Goal: Task Accomplishment & Management: Use online tool/utility

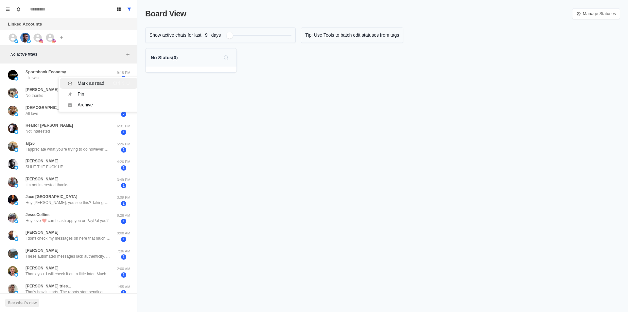
click at [87, 84] on div "Mark as read" at bounding box center [91, 83] width 27 height 7
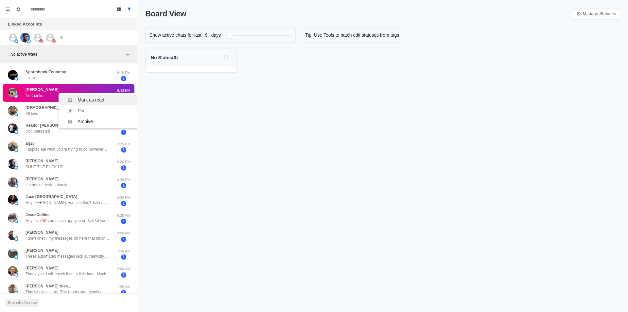
click at [86, 98] on div "Mark as read" at bounding box center [91, 100] width 27 height 7
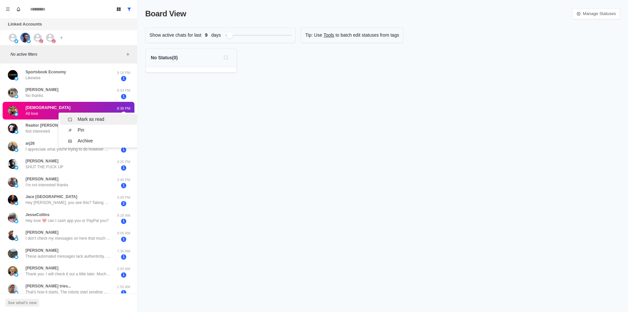
click at [84, 117] on div "Mark as read" at bounding box center [91, 119] width 27 height 7
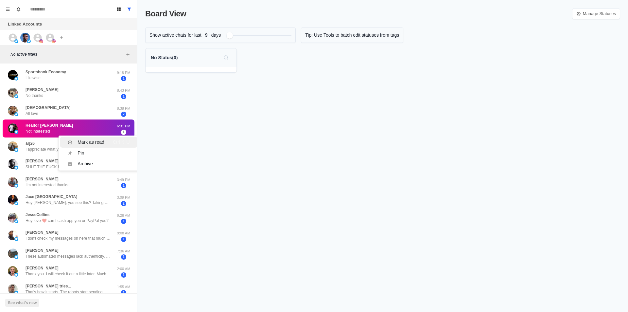
click at [90, 138] on li "Mark as read Ctrl ⇧ U" at bounding box center [99, 142] width 78 height 11
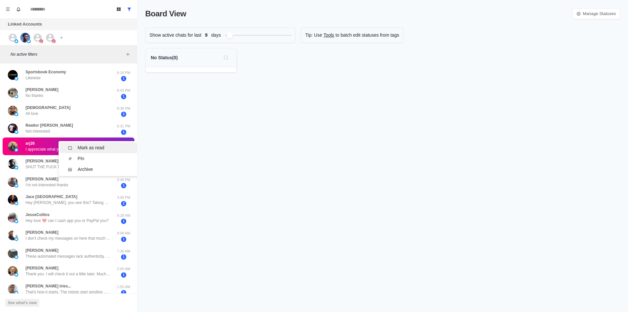
click at [95, 148] on div "Mark as read" at bounding box center [91, 147] width 27 height 7
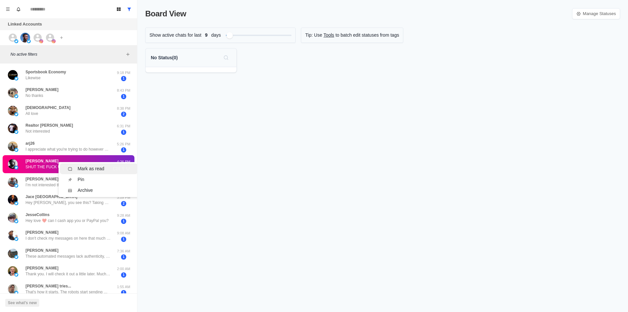
click at [92, 170] on div "Mark as read" at bounding box center [91, 168] width 27 height 7
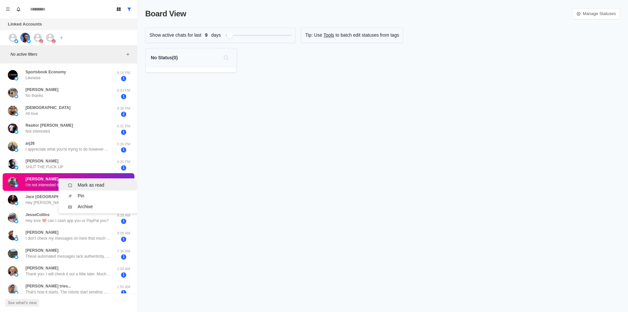
click at [92, 183] on div "Mark as read" at bounding box center [91, 185] width 27 height 7
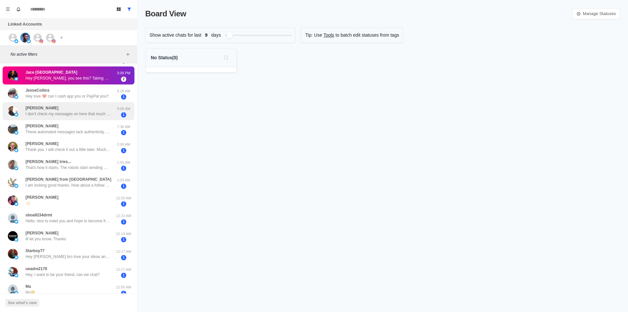
scroll to position [131, 0]
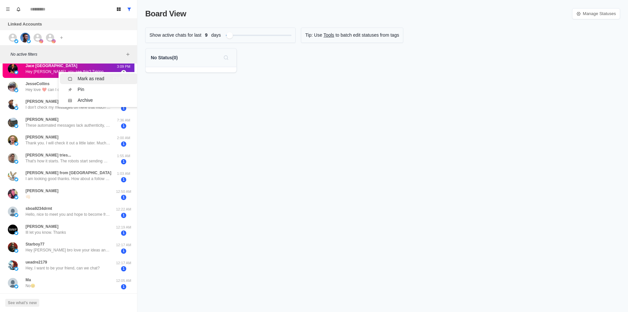
click at [91, 78] on div "Mark as read" at bounding box center [91, 78] width 27 height 7
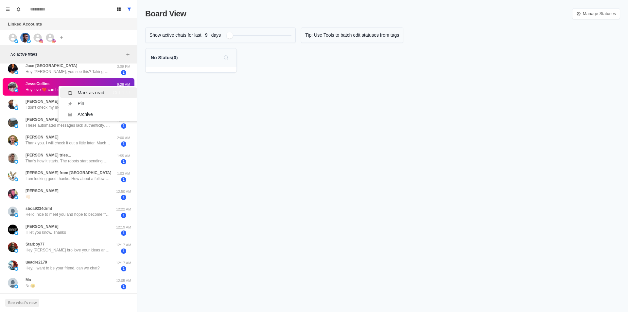
click at [93, 89] on div "Mark as read" at bounding box center [91, 92] width 27 height 7
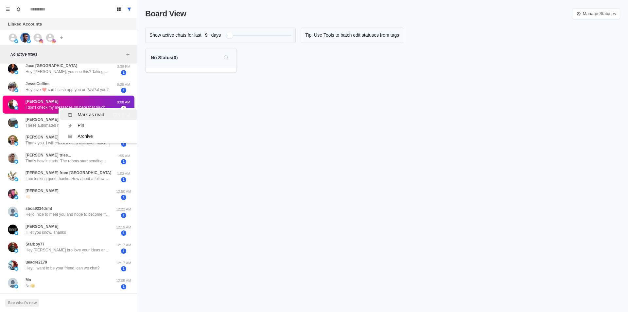
click at [91, 111] on li "Mark as read Ctrl ⇧ U" at bounding box center [99, 114] width 78 height 11
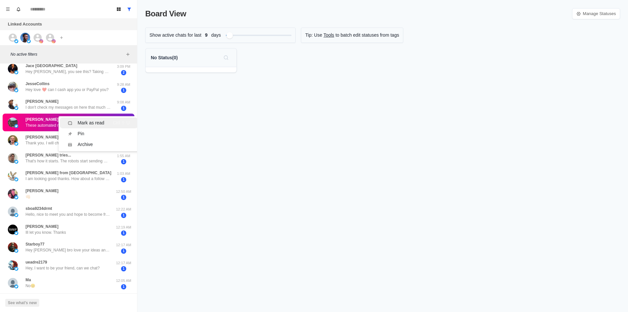
click at [94, 124] on div "Mark as read" at bounding box center [91, 122] width 27 height 7
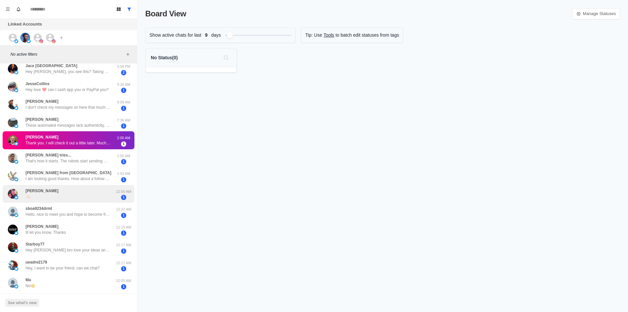
scroll to position [0, 0]
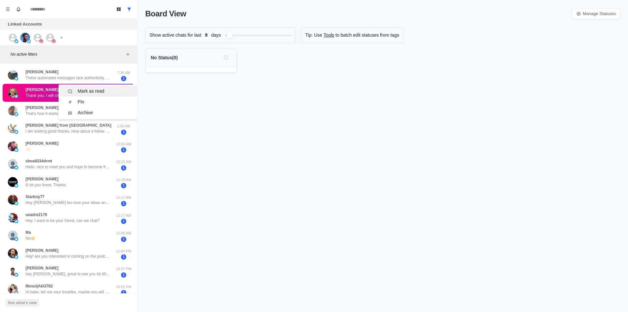
click at [92, 91] on div "Mark as read" at bounding box center [91, 91] width 27 height 7
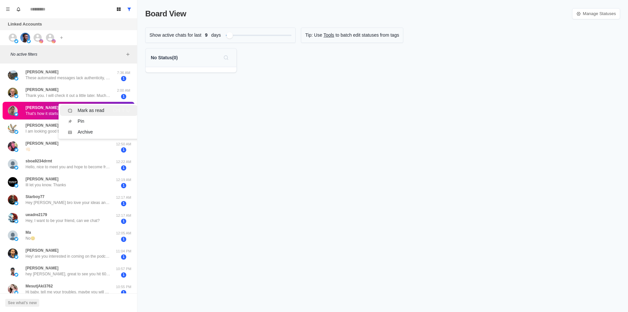
click at [92, 108] on div "Mark as read" at bounding box center [91, 110] width 27 height 7
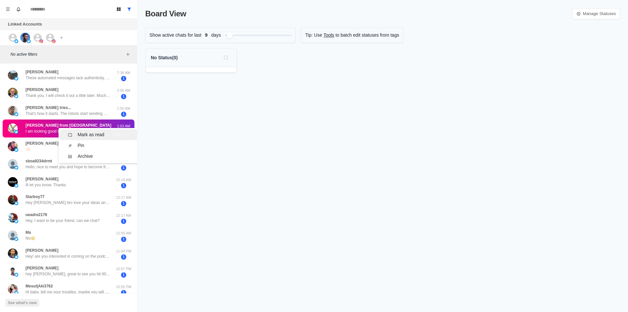
click at [106, 133] on div "Mark as read Ctrl ⇧ U" at bounding box center [99, 134] width 62 height 7
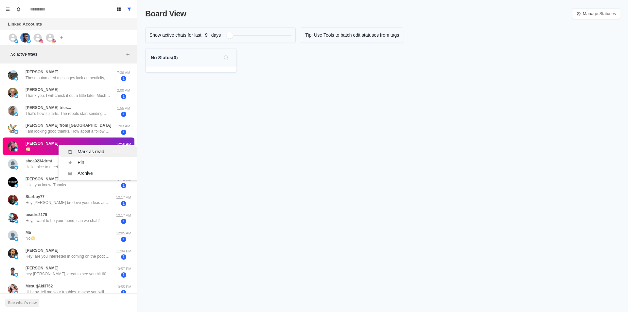
click at [97, 149] on div "Mark as read" at bounding box center [91, 151] width 27 height 7
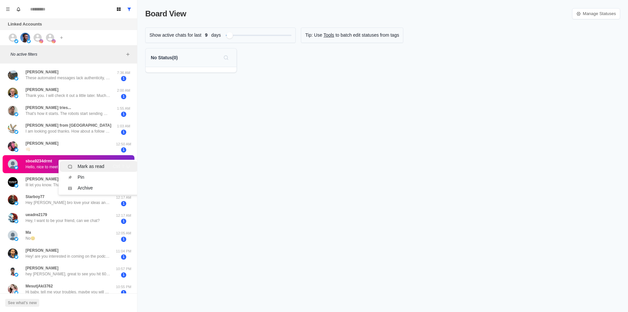
click at [96, 162] on li "Mark as read Ctrl ⇧ U" at bounding box center [99, 166] width 78 height 11
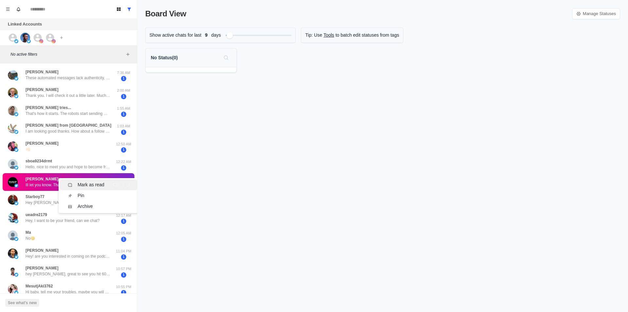
click at [96, 184] on div "Mark as read" at bounding box center [91, 184] width 27 height 7
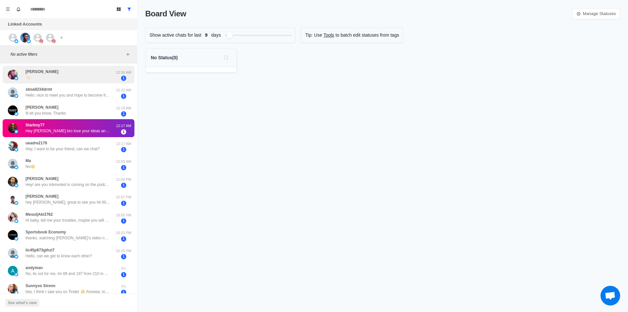
scroll to position [98, 0]
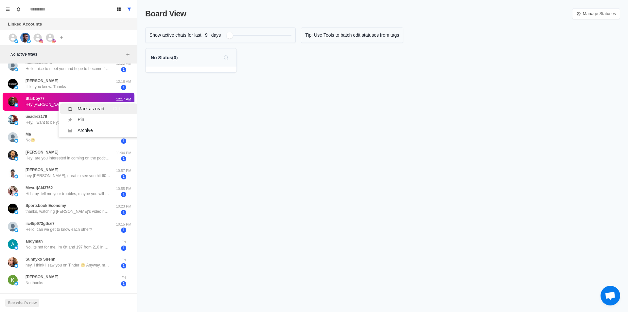
click at [89, 108] on div "Mark as read" at bounding box center [91, 108] width 27 height 7
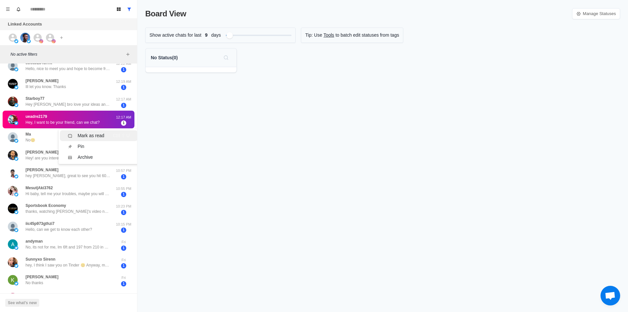
click at [84, 138] on div "Mark as read" at bounding box center [91, 135] width 27 height 7
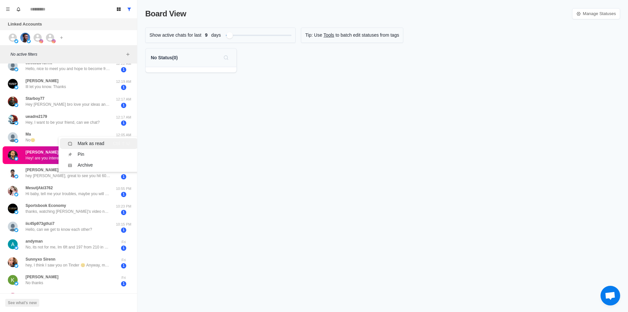
click at [89, 143] on div "Mark as read" at bounding box center [91, 143] width 27 height 7
click at [89, 141] on div "Mark as read" at bounding box center [91, 142] width 27 height 7
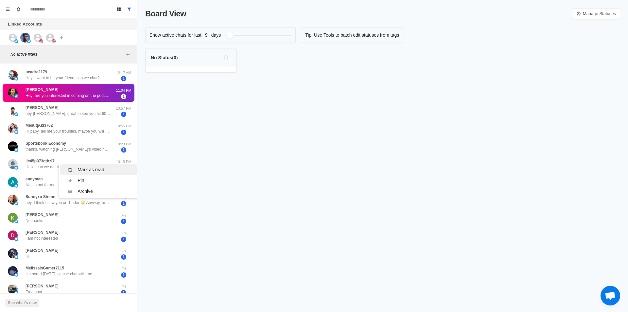
click at [89, 168] on div "Mark as read" at bounding box center [91, 169] width 27 height 7
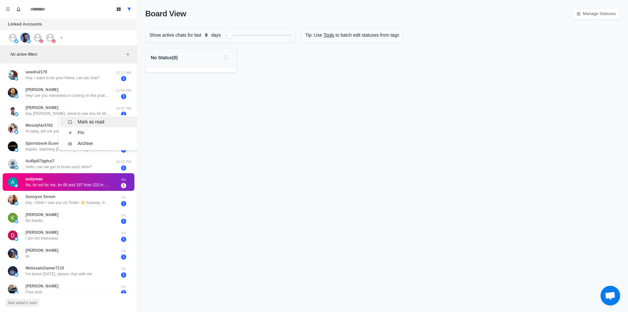
click at [94, 124] on div "Mark as read" at bounding box center [91, 121] width 27 height 7
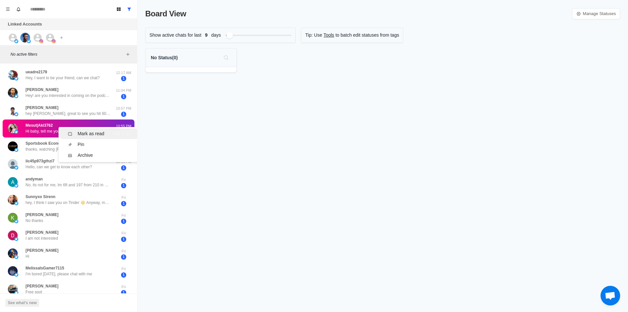
click at [95, 131] on div "Mark as read" at bounding box center [91, 133] width 27 height 7
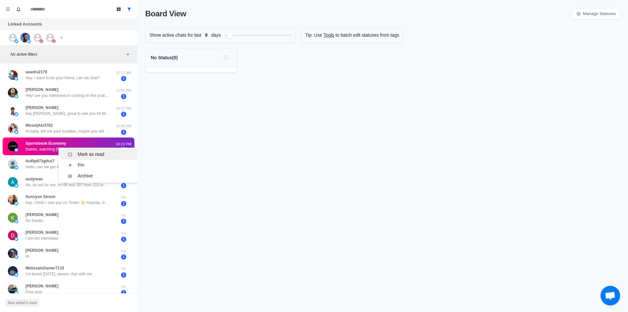
click at [93, 151] on div "Mark as read" at bounding box center [91, 154] width 27 height 7
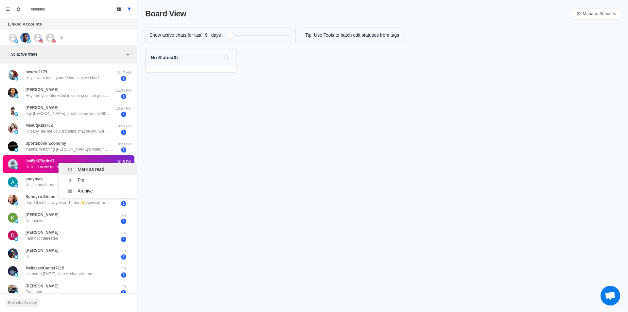
click at [94, 171] on div "Mark as read" at bounding box center [91, 169] width 27 height 7
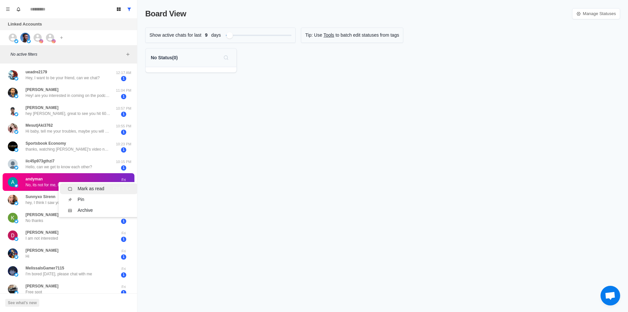
click at [98, 187] on div "Mark as read" at bounding box center [91, 188] width 27 height 7
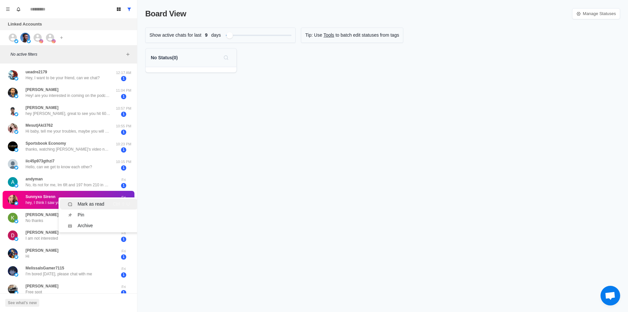
click at [99, 204] on div "Mark as read" at bounding box center [91, 204] width 27 height 7
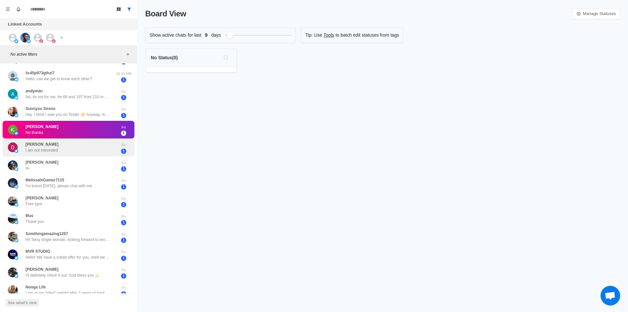
scroll to position [98, 0]
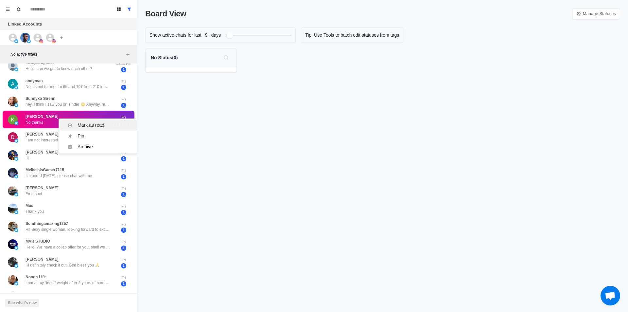
click at [82, 128] on div "Mark as read" at bounding box center [91, 125] width 27 height 7
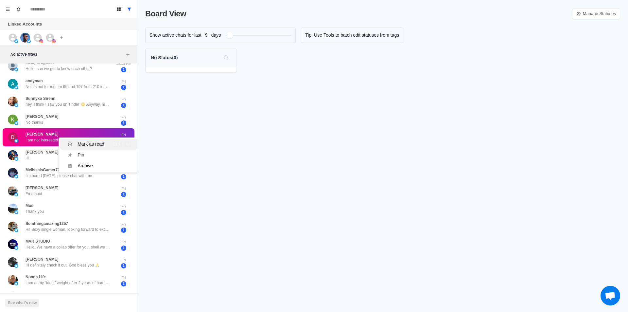
click at [89, 141] on div "Mark as read" at bounding box center [91, 144] width 27 height 7
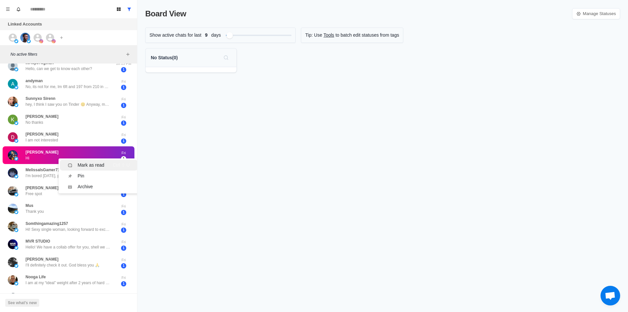
click at [97, 162] on div "Mark as read" at bounding box center [91, 165] width 27 height 7
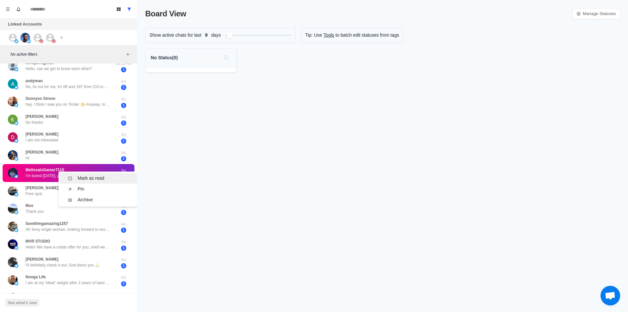
click at [97, 175] on div "Mark as read" at bounding box center [91, 178] width 27 height 7
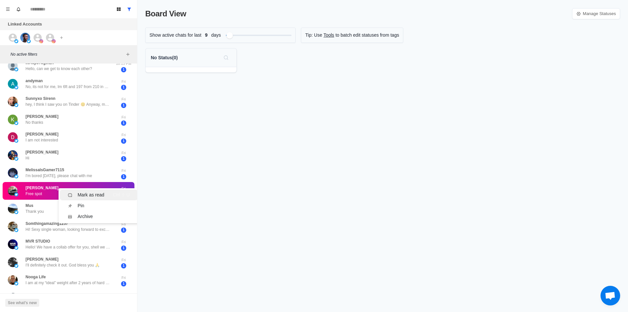
click at [94, 197] on div "Mark as read" at bounding box center [91, 194] width 27 height 7
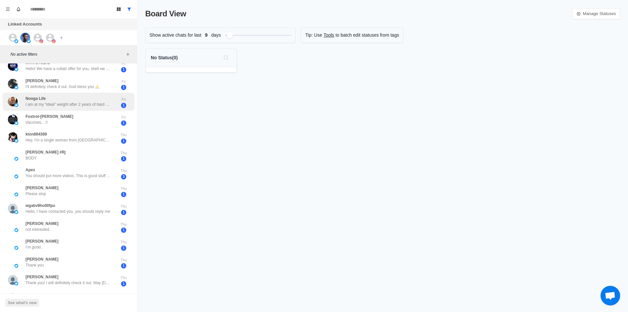
scroll to position [0, 0]
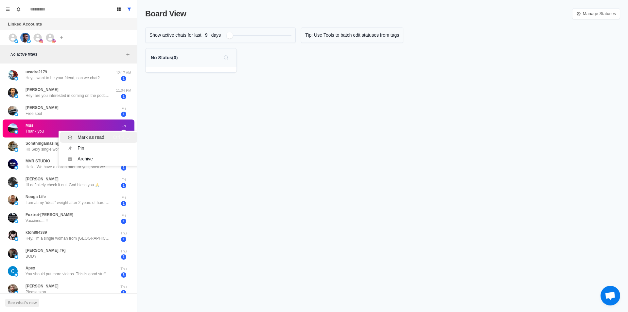
click at [90, 136] on div "Mark as read" at bounding box center [91, 137] width 27 height 7
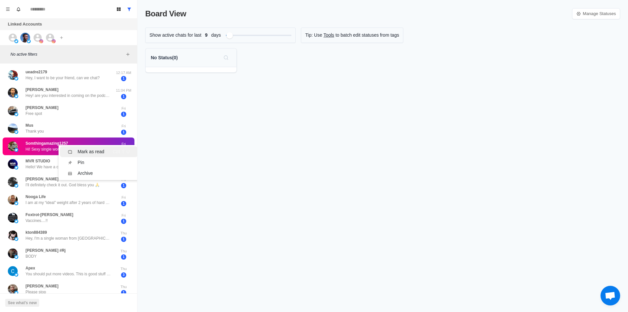
click at [94, 151] on div "Mark as read" at bounding box center [91, 151] width 27 height 7
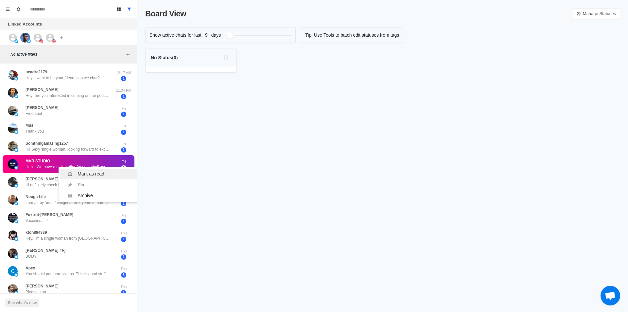
click at [92, 173] on div "Mark as read" at bounding box center [91, 174] width 27 height 7
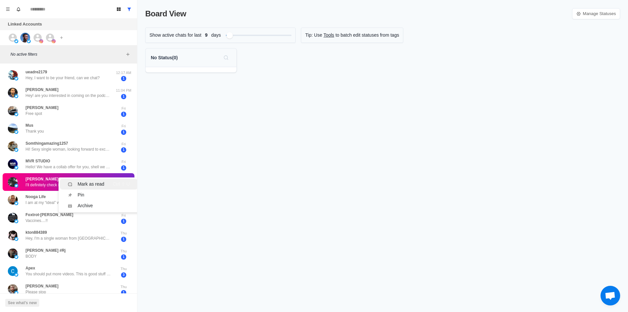
click at [93, 183] on div "Mark as read" at bounding box center [91, 184] width 27 height 7
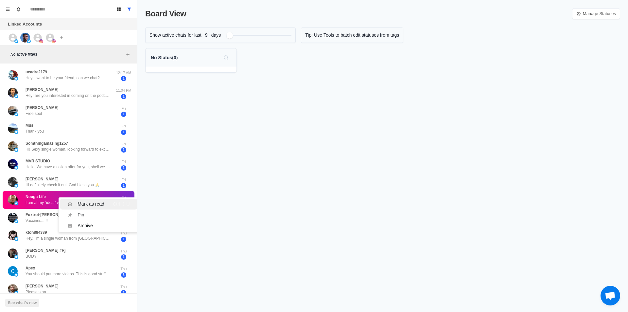
click at [86, 200] on li "Mark as read Ctrl ⇧ U" at bounding box center [99, 204] width 78 height 11
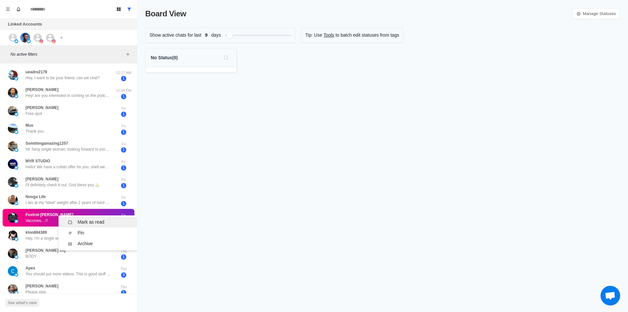
click at [89, 219] on div "Mark as read" at bounding box center [91, 222] width 27 height 7
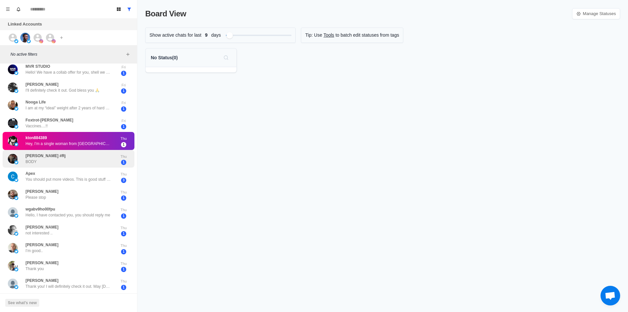
scroll to position [98, 0]
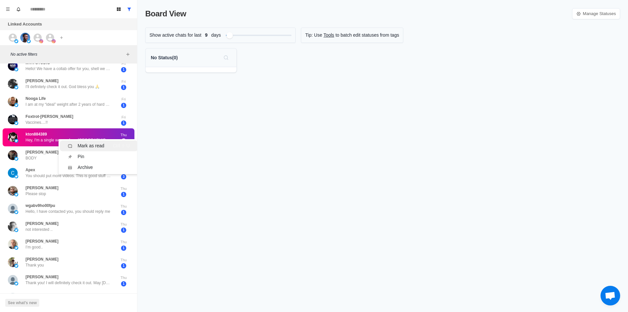
click at [84, 144] on div "Mark as read" at bounding box center [91, 145] width 27 height 7
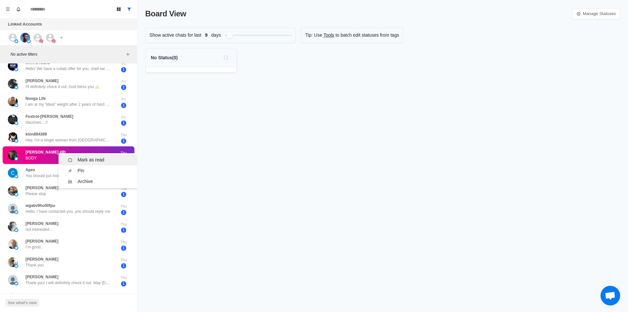
click at [89, 158] on div "Mark as read" at bounding box center [91, 159] width 27 height 7
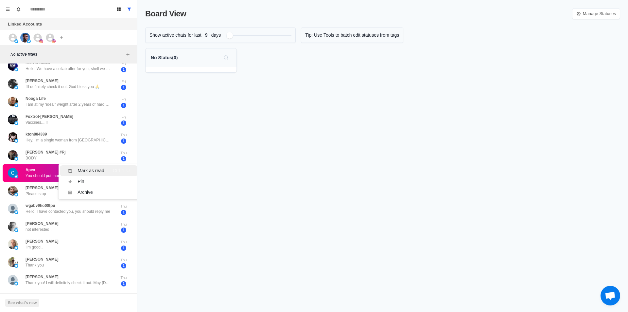
click at [90, 169] on div "Mark as read" at bounding box center [91, 170] width 27 height 7
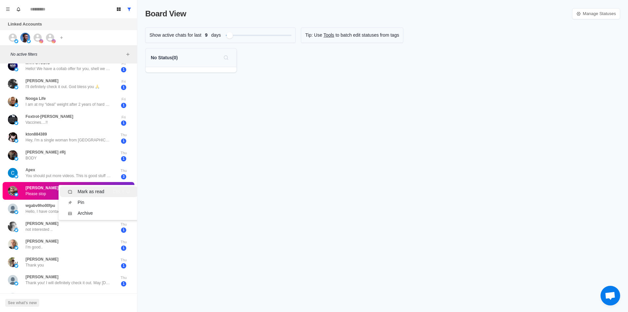
click at [93, 188] on li "Mark as read Ctrl ⇧ U" at bounding box center [99, 191] width 78 height 11
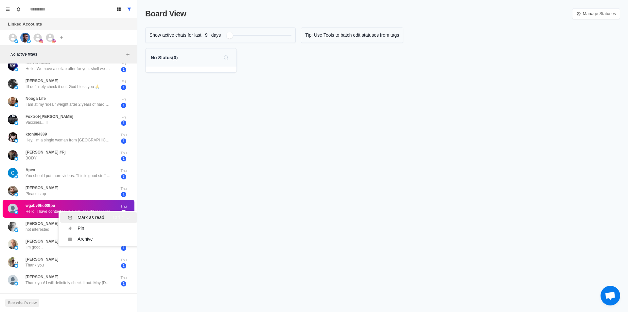
click at [90, 213] on li "Mark as read Ctrl ⇧ U" at bounding box center [99, 217] width 78 height 11
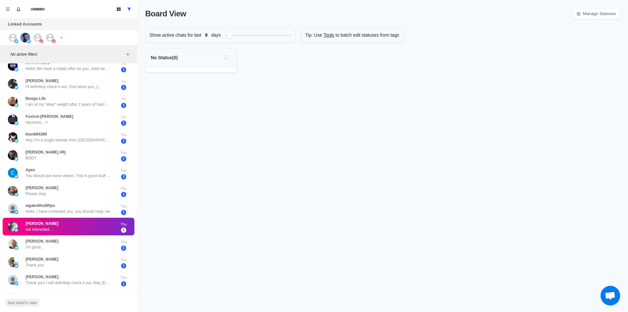
scroll to position [0, 0]
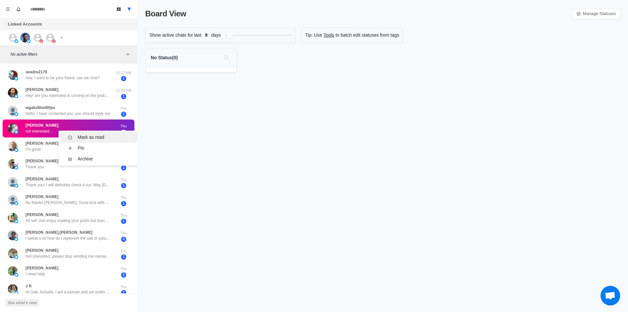
click at [84, 137] on div "Mark as read" at bounding box center [91, 137] width 27 height 7
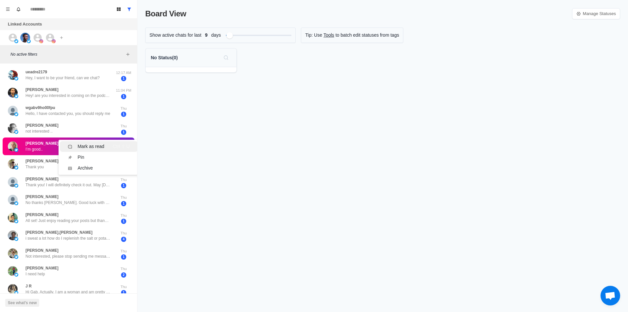
click at [90, 142] on li "Mark as read Ctrl ⇧ U" at bounding box center [99, 146] width 78 height 11
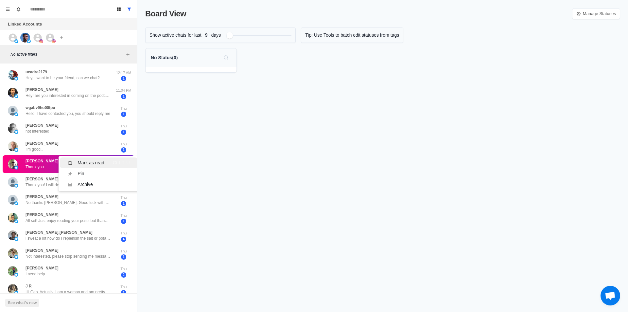
click at [88, 159] on li "Mark as read Ctrl ⇧ U" at bounding box center [99, 162] width 78 height 11
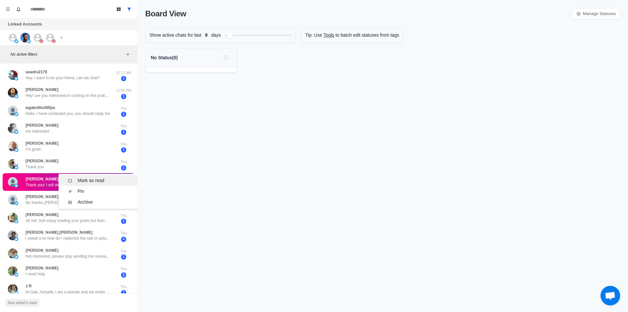
click at [87, 179] on div "Mark as read" at bounding box center [91, 180] width 27 height 7
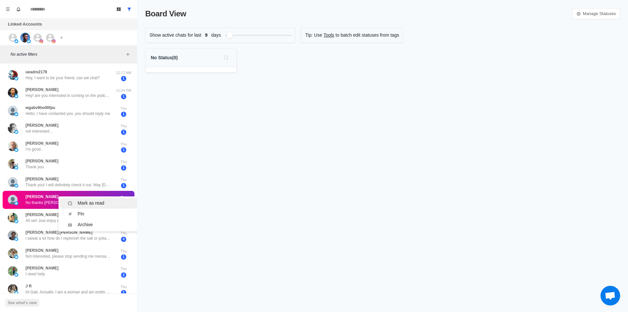
click at [85, 202] on div "Mark as read" at bounding box center [91, 203] width 27 height 7
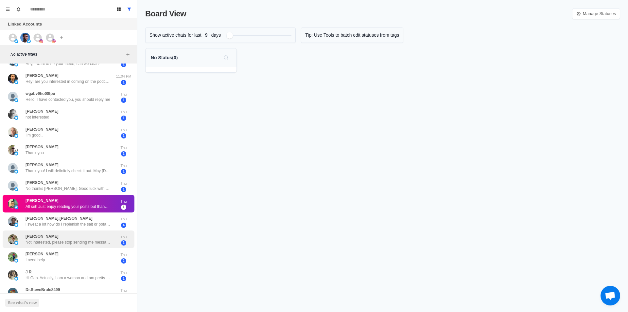
scroll to position [98, 0]
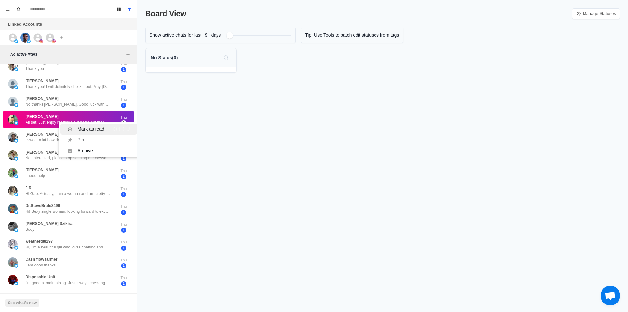
click at [82, 126] on div "Mark as read" at bounding box center [91, 129] width 27 height 7
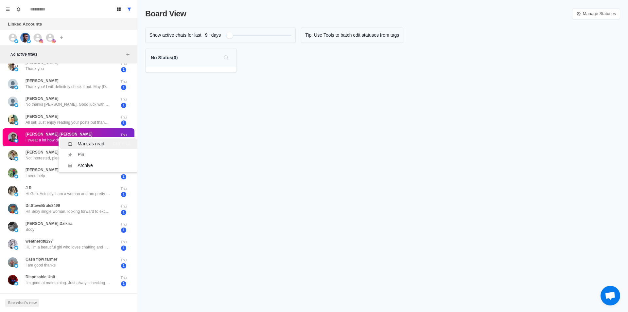
click at [84, 144] on div "Mark as read" at bounding box center [91, 143] width 27 height 7
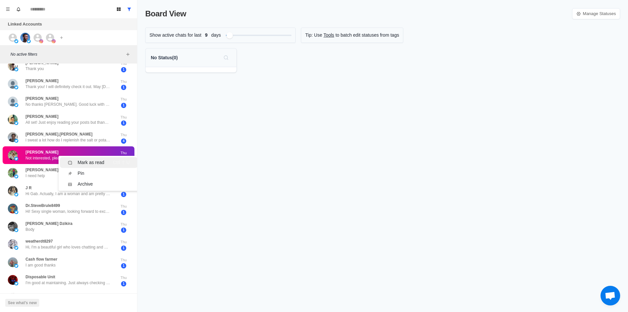
click at [83, 160] on div "Mark as read" at bounding box center [91, 162] width 27 height 7
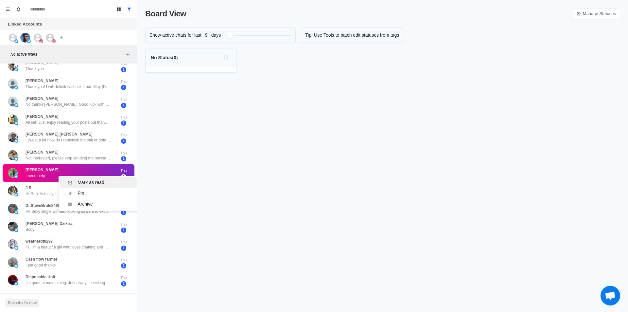
click at [91, 182] on div "Mark as read" at bounding box center [91, 182] width 27 height 7
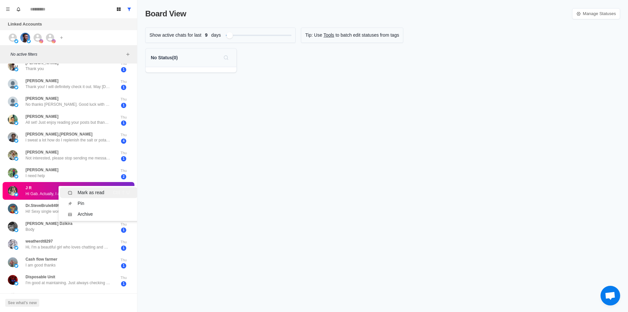
click at [96, 191] on div "Mark as read" at bounding box center [91, 192] width 27 height 7
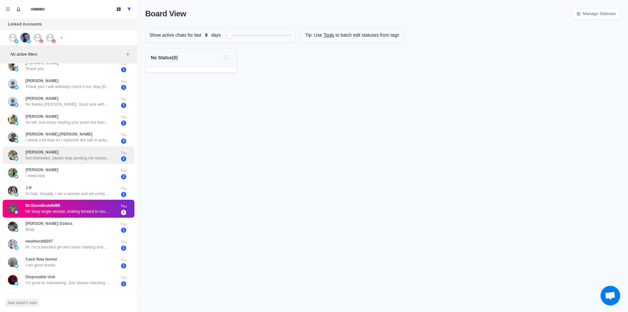
scroll to position [163, 0]
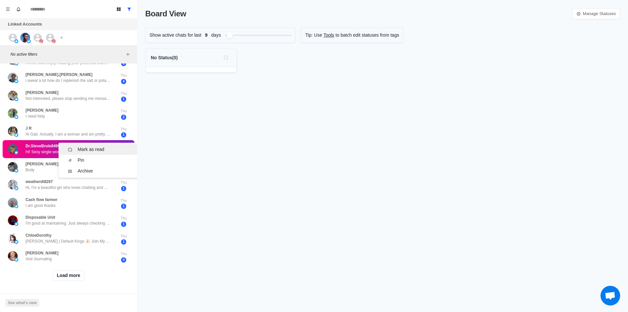
click at [85, 146] on div "Mark as read" at bounding box center [91, 149] width 27 height 7
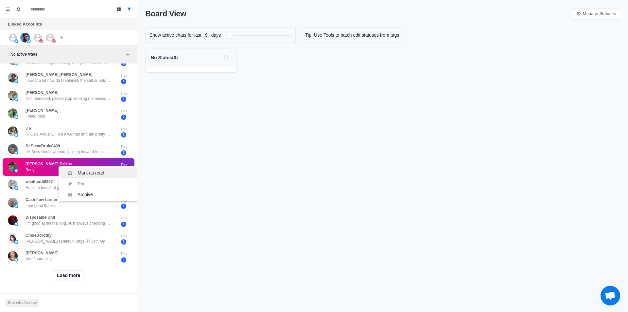
click at [91, 170] on div "Mark as read" at bounding box center [91, 173] width 27 height 7
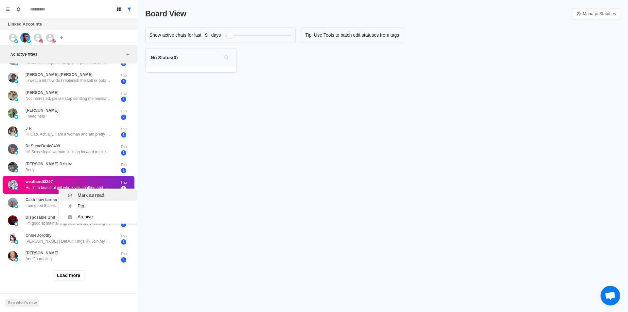
click at [89, 192] on div "Mark as read" at bounding box center [91, 195] width 27 height 7
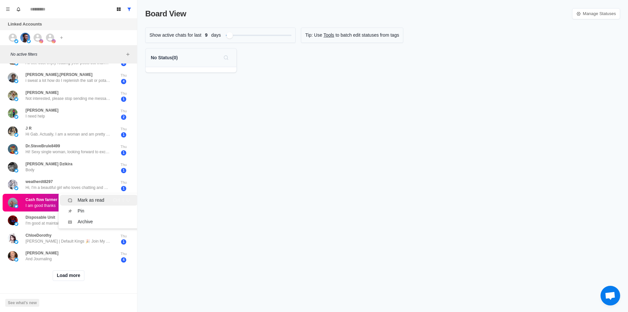
click at [96, 197] on div "Mark as read" at bounding box center [91, 200] width 27 height 7
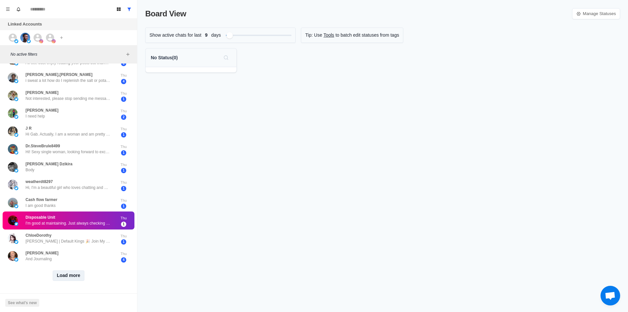
click at [69, 270] on button "Load more" at bounding box center [69, 275] width 32 height 10
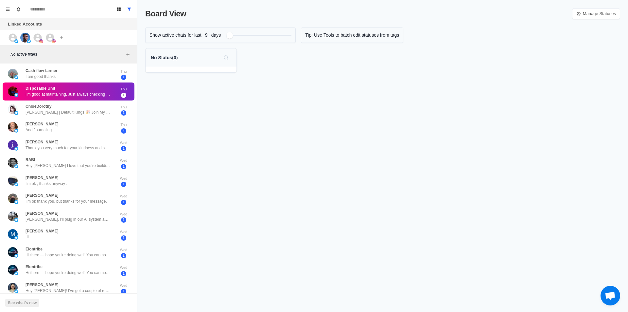
scroll to position [294, 0]
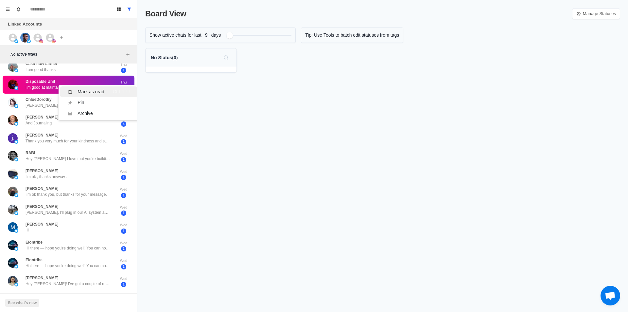
click at [107, 92] on div "Mark as read Ctrl ⇧ U" at bounding box center [99, 91] width 62 height 7
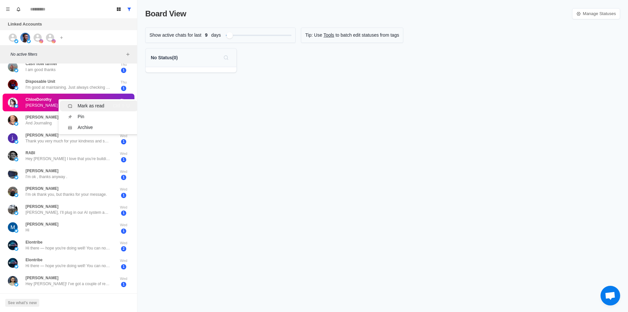
click at [102, 106] on div "Mark as read" at bounding box center [91, 105] width 27 height 7
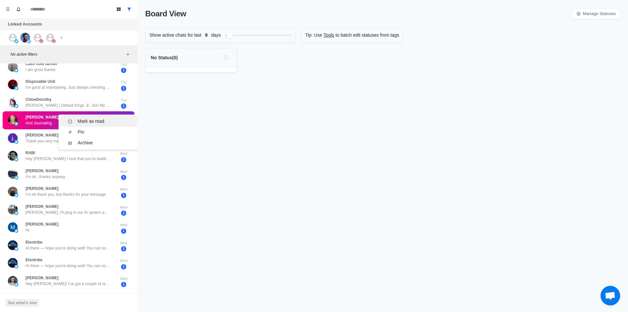
click at [103, 121] on div "Mark as read" at bounding box center [91, 121] width 27 height 7
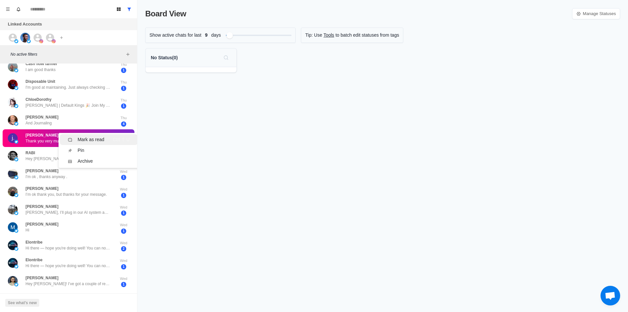
click at [102, 142] on div "Mark as read" at bounding box center [91, 139] width 27 height 7
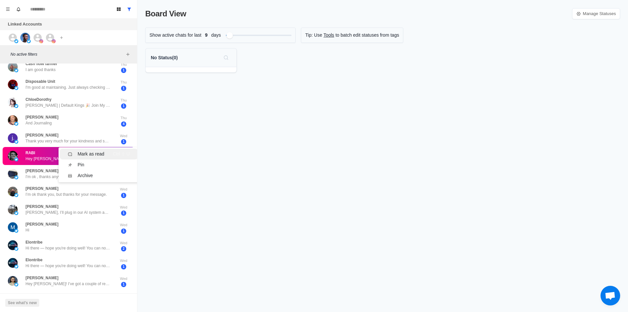
click at [103, 153] on div "Mark as read" at bounding box center [91, 154] width 27 height 7
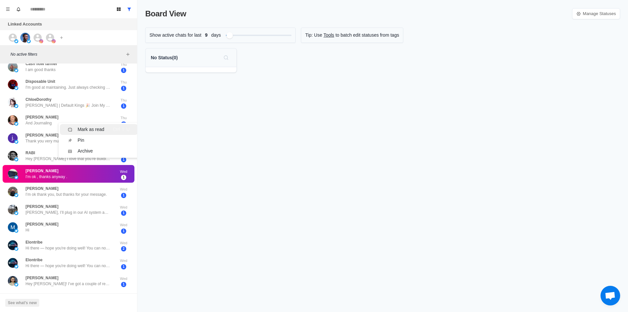
click at [93, 127] on div "Mark as read" at bounding box center [91, 129] width 27 height 7
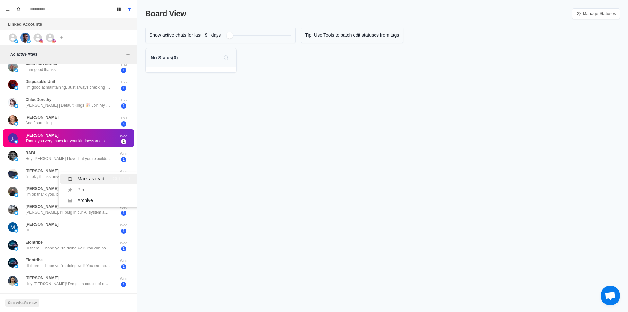
click at [98, 177] on div "Mark as read" at bounding box center [91, 178] width 27 height 7
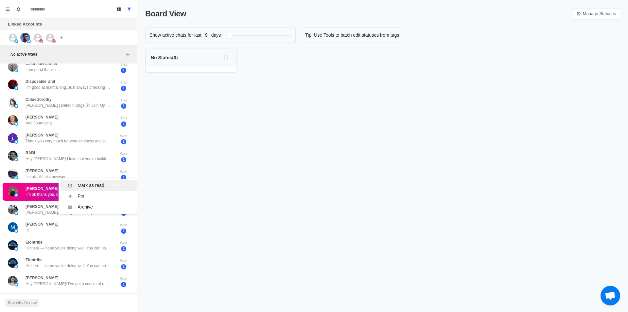
click at [109, 189] on div "Mark as read Ctrl ⇧ U" at bounding box center [99, 185] width 62 height 7
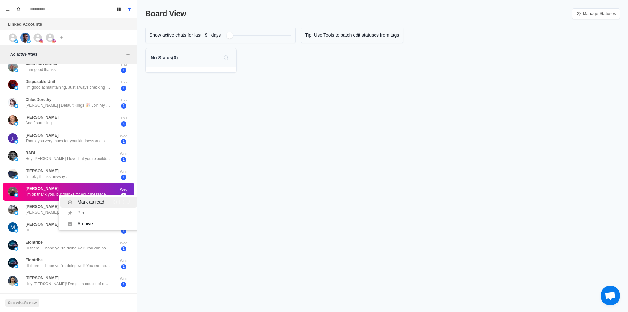
click at [105, 200] on div "Mark as read Ctrl ⇧ U" at bounding box center [99, 202] width 62 height 7
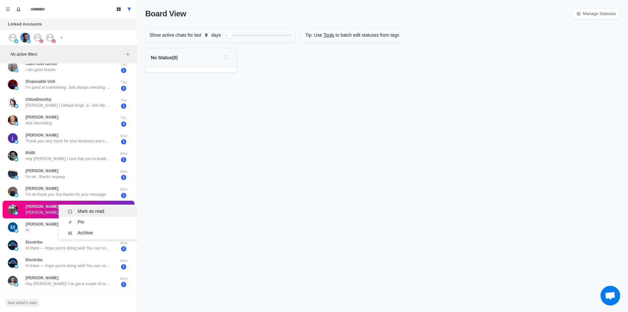
click at [108, 209] on div "Mark as read Ctrl ⇧ U" at bounding box center [99, 211] width 62 height 7
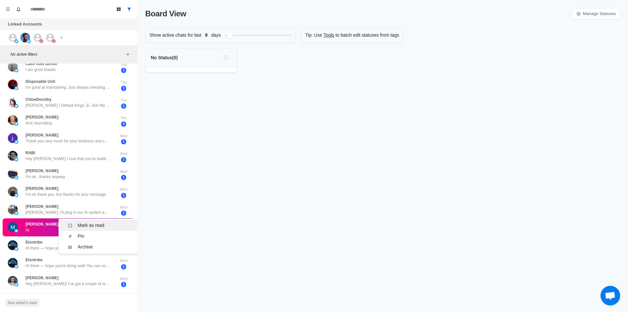
click at [111, 224] on div "Mark as read Ctrl ⇧ U" at bounding box center [99, 225] width 62 height 7
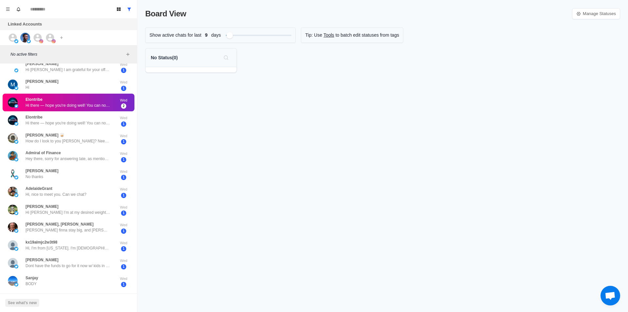
scroll to position [151, 0]
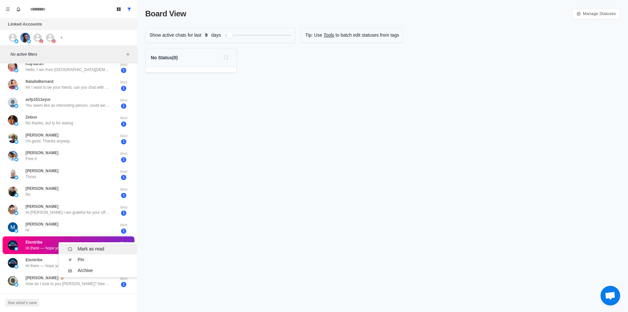
drag, startPoint x: 109, startPoint y: 247, endPoint x: 99, endPoint y: 203, distance: 44.8
click at [109, 246] on div "Mark as read Ctrl ⇧ U" at bounding box center [99, 248] width 62 height 7
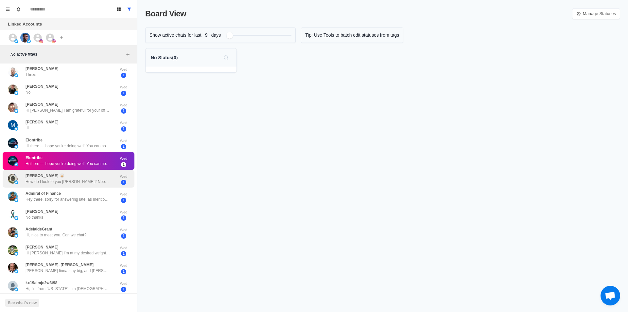
scroll to position [282, 0]
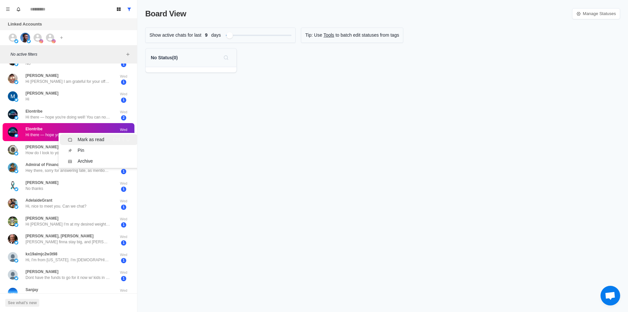
click at [106, 138] on div "Mark as read Ctrl ⇧ U" at bounding box center [99, 139] width 62 height 7
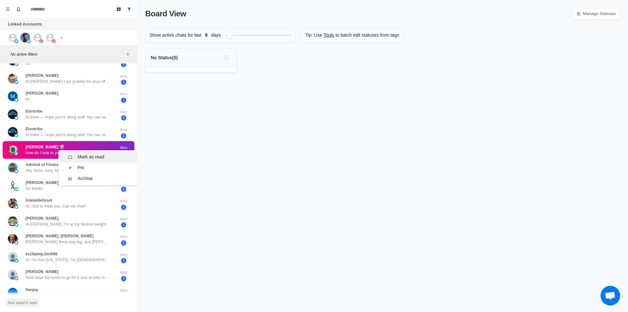
click at [104, 155] on div "Mark as read Ctrl ⇧ U" at bounding box center [99, 157] width 62 height 7
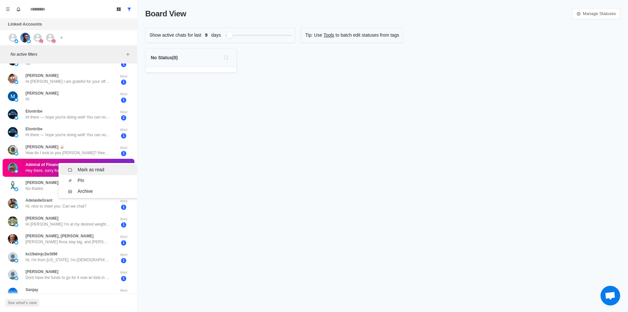
click at [104, 170] on div "Mark as read Ctrl ⇧ U" at bounding box center [99, 169] width 62 height 7
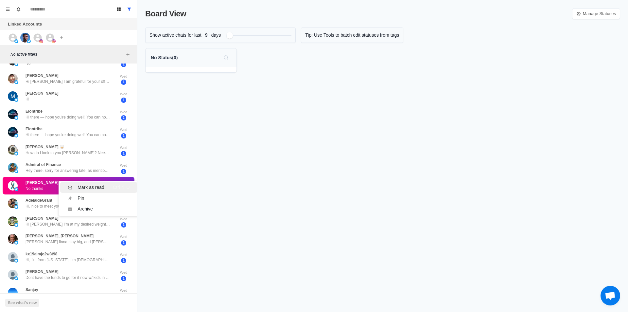
click at [103, 185] on div "Mark as read" at bounding box center [91, 187] width 27 height 7
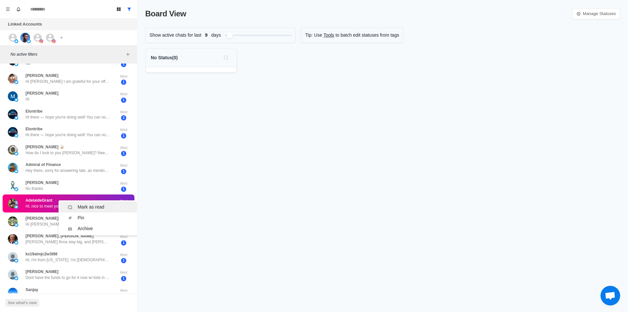
click at [103, 206] on div "Mark as read" at bounding box center [91, 207] width 27 height 7
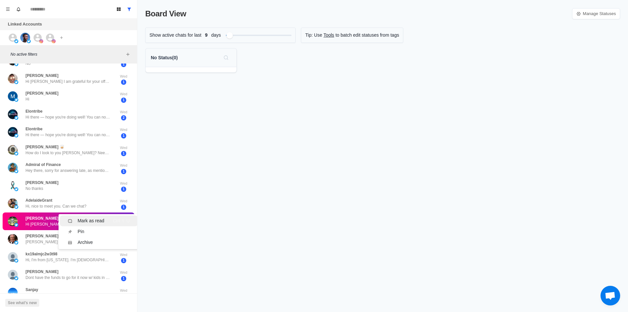
click at [101, 218] on div "Mark as read" at bounding box center [91, 220] width 27 height 7
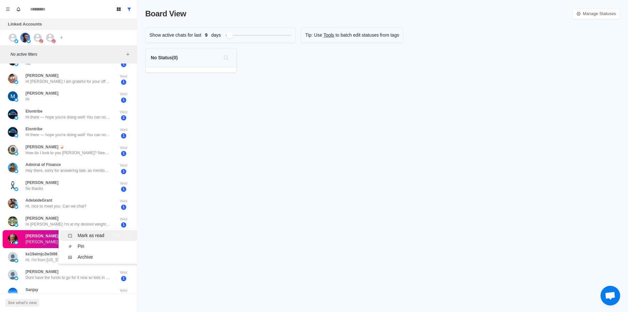
click at [102, 231] on li "Mark as read Ctrl ⇧ U" at bounding box center [99, 235] width 78 height 11
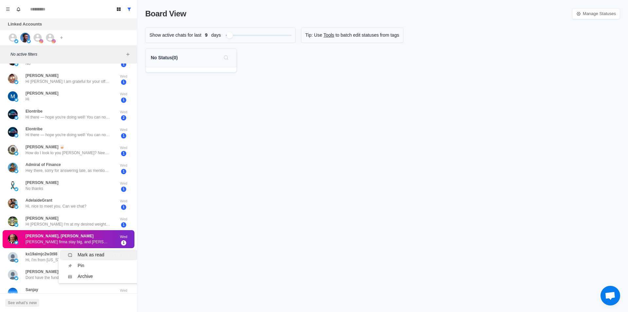
drag, startPoint x: 107, startPoint y: 254, endPoint x: 100, endPoint y: 246, distance: 10.4
click at [106, 254] on div "Mark as read Ctrl ⇧ U" at bounding box center [99, 254] width 62 height 7
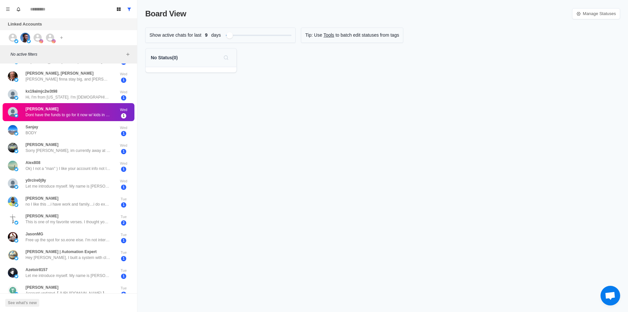
scroll to position [445, 0]
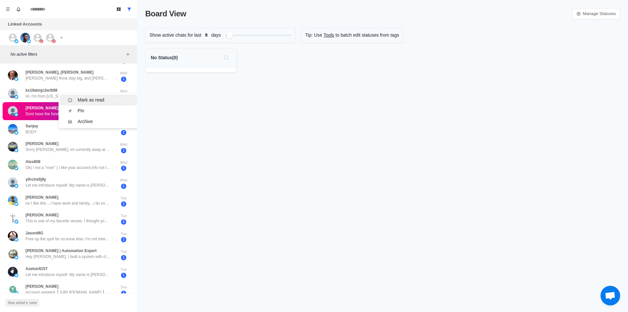
click at [88, 98] on div "Mark as read" at bounding box center [91, 100] width 27 height 7
click at [93, 116] on div "Mark as read" at bounding box center [91, 116] width 27 height 7
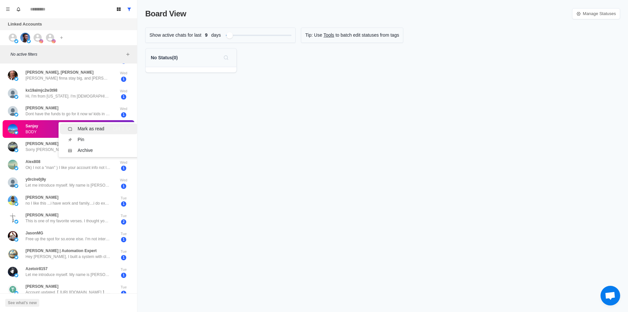
scroll to position [320, 0]
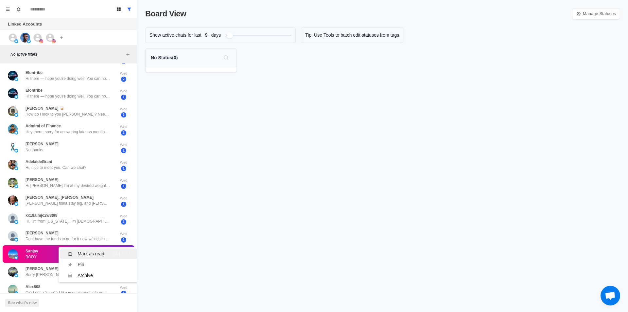
click at [95, 284] on div "Alex808 Ok) I not a "man" ) I like your account info not looking to drop fat)" at bounding box center [68, 290] width 85 height 12
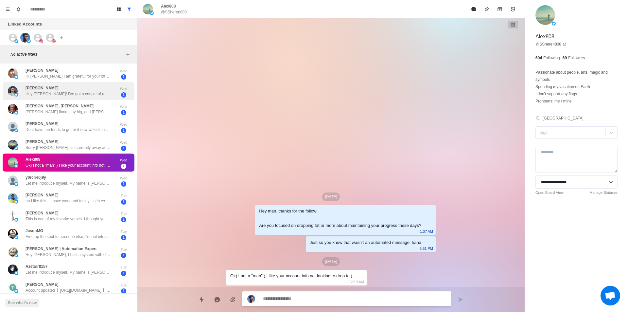
scroll to position [353, 0]
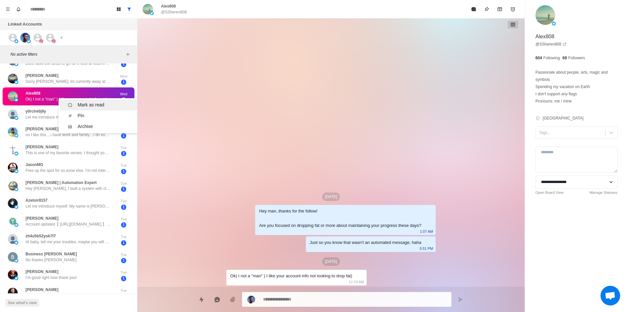
click at [94, 105] on div "Mark as read" at bounding box center [91, 104] width 27 height 7
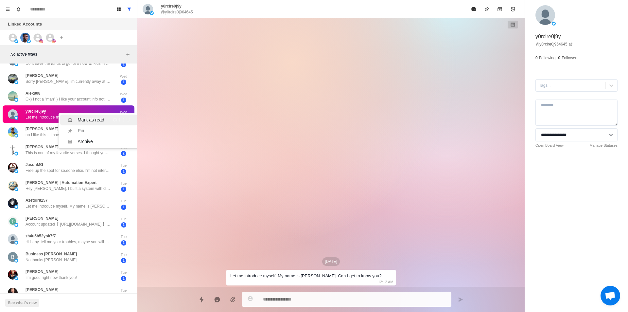
click at [96, 118] on div "Mark as read" at bounding box center [91, 120] width 27 height 7
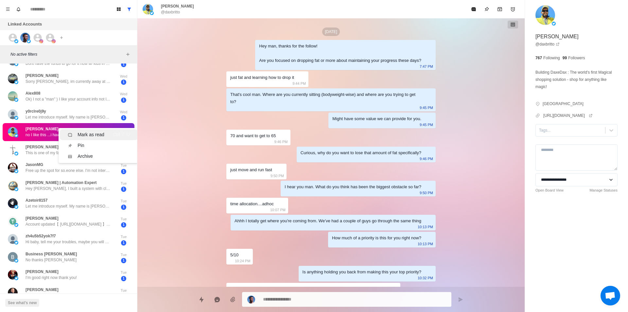
scroll to position [13, 0]
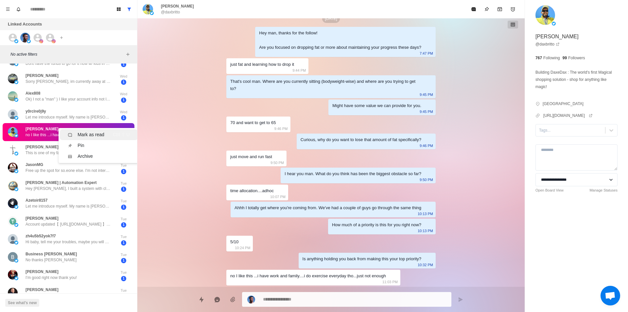
click at [98, 135] on div "Mark as read" at bounding box center [91, 134] width 27 height 7
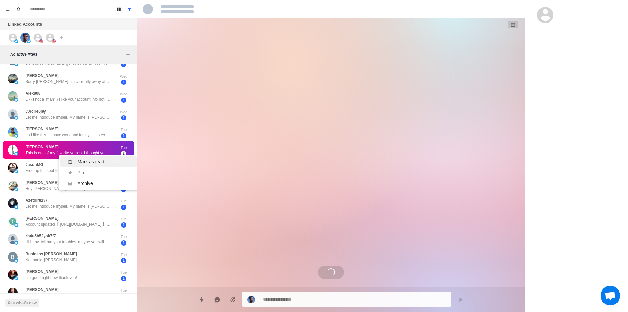
click at [96, 160] on div "Mark as read" at bounding box center [91, 161] width 27 height 7
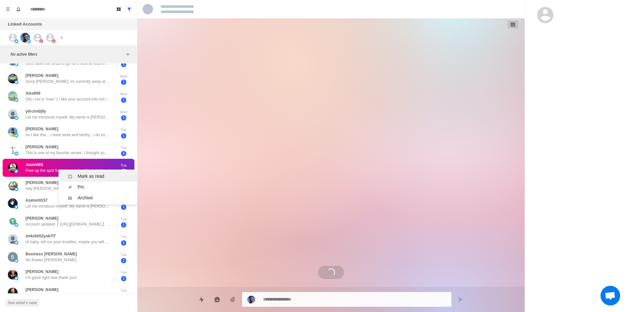
scroll to position [78, 0]
click at [103, 178] on div "Mark as read" at bounding box center [91, 176] width 27 height 7
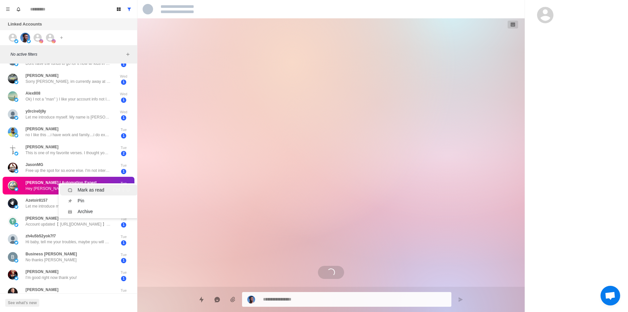
click at [100, 189] on div "Mark as read" at bounding box center [91, 190] width 27 height 7
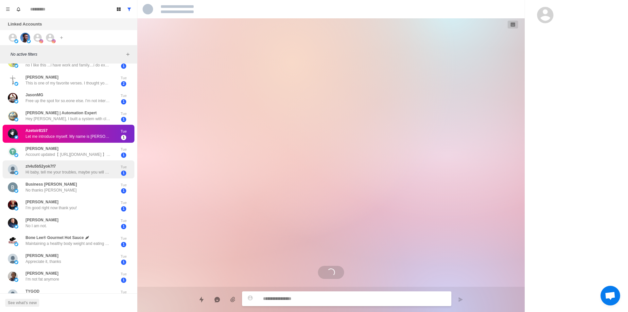
scroll to position [451, 0]
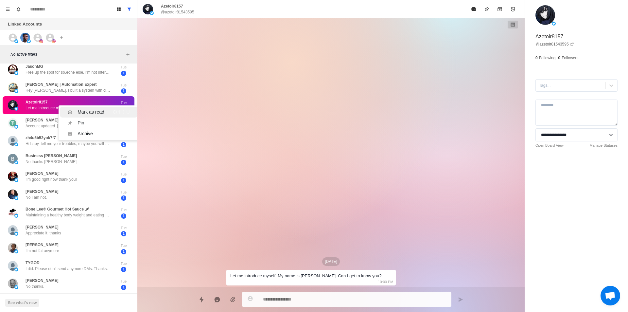
click at [104, 112] on div "Mark as read Ctrl ⇧ U" at bounding box center [99, 112] width 62 height 7
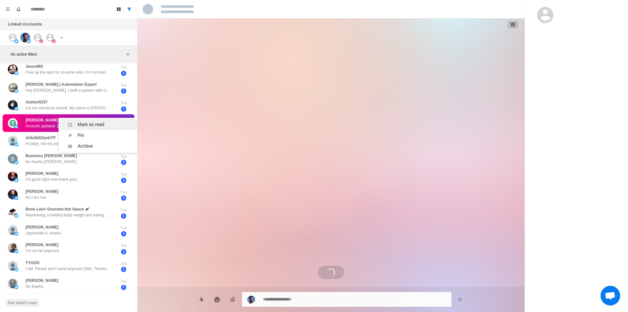
click at [105, 124] on div "Mark as read Ctrl ⇧ U" at bounding box center [99, 124] width 62 height 7
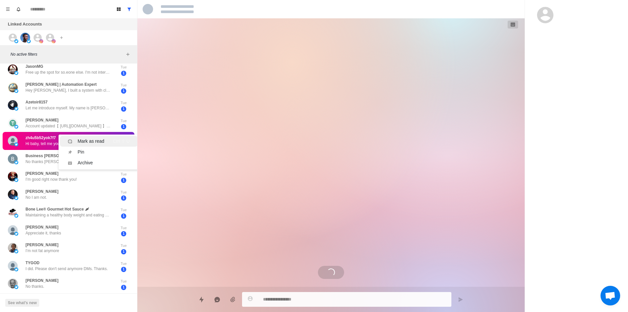
click at [110, 141] on div "Mark as read Ctrl ⇧ U" at bounding box center [99, 141] width 62 height 7
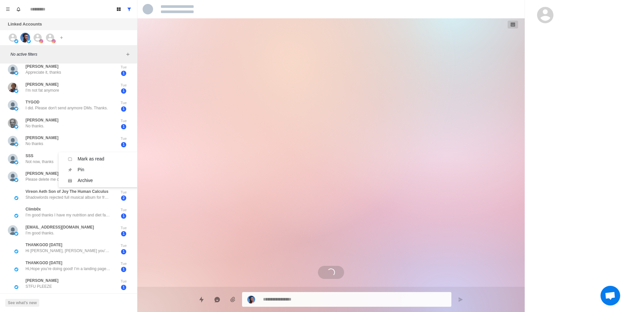
scroll to position [291, 0]
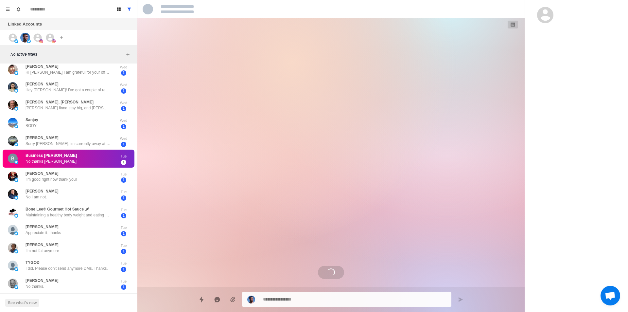
click at [116, 159] on div "Tue 1" at bounding box center [124, 158] width 16 height 13
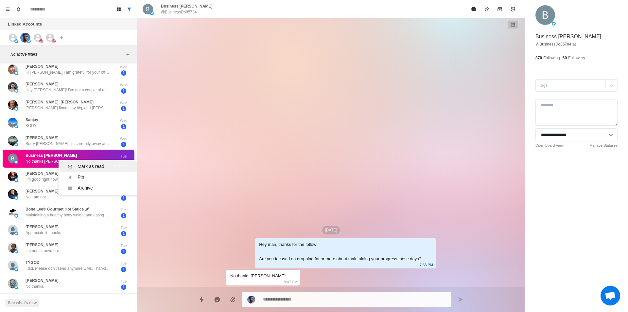
click at [104, 163] on div "Mark as read Ctrl ⇧ U" at bounding box center [99, 166] width 62 height 7
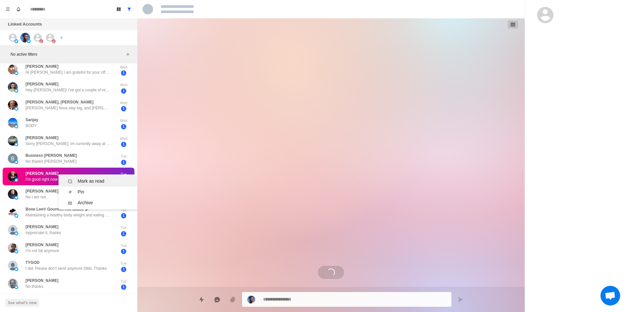
click at [100, 179] on div "Mark as read" at bounding box center [91, 181] width 27 height 7
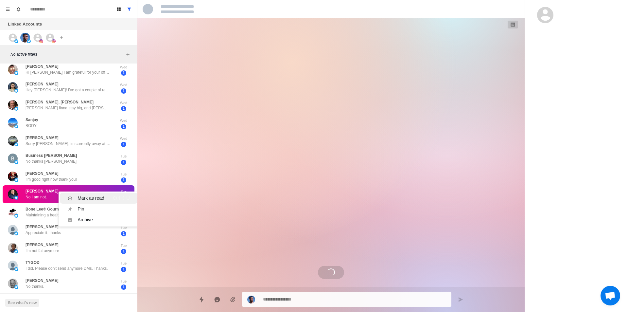
click at [105, 197] on div "Mark as read Ctrl ⇧ U" at bounding box center [99, 198] width 62 height 7
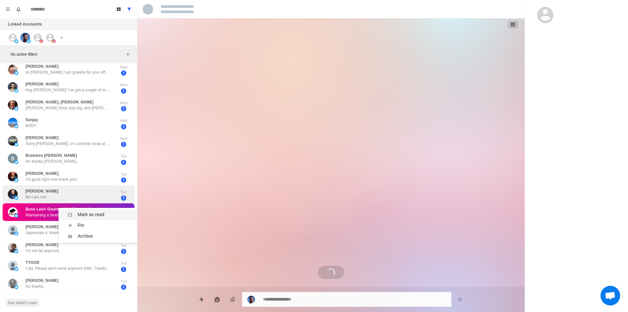
click at [107, 211] on li "Mark as read Ctrl ⇧ U" at bounding box center [99, 214] width 78 height 11
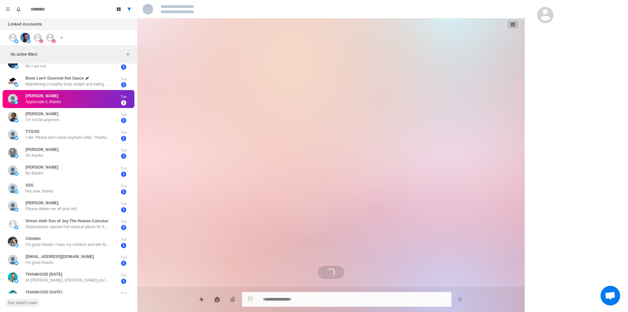
scroll to position [8, 0]
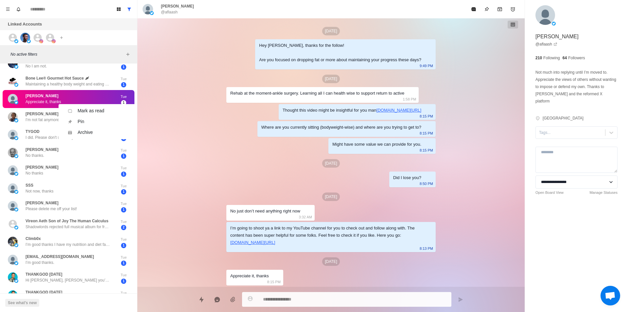
click at [93, 105] on ul "Mark as read Ctrl ⇧ U Pin Ctrl ⇧ P Archive Ctrl ⇧ A" at bounding box center [99, 121] width 80 height 35
click at [93, 107] on div "Mark as read" at bounding box center [91, 110] width 27 height 7
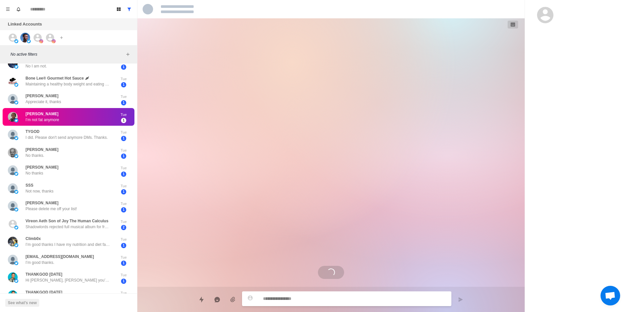
scroll to position [0, 0]
click at [95, 121] on div "Mark as read" at bounding box center [91, 119] width 27 height 7
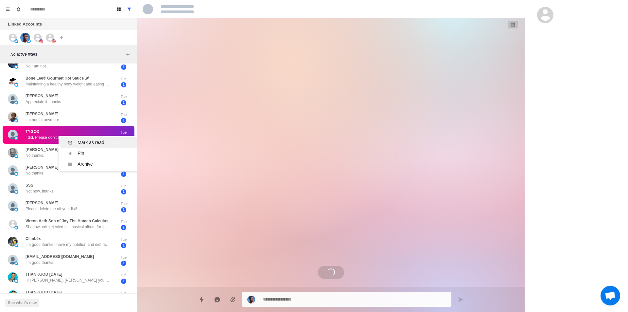
click at [97, 143] on div "Mark as read" at bounding box center [91, 142] width 27 height 7
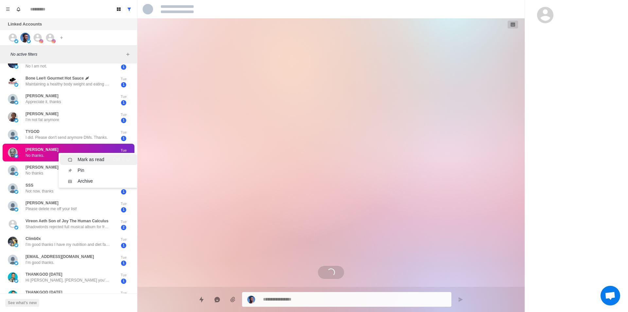
click at [94, 157] on div "Mark as read" at bounding box center [91, 159] width 27 height 7
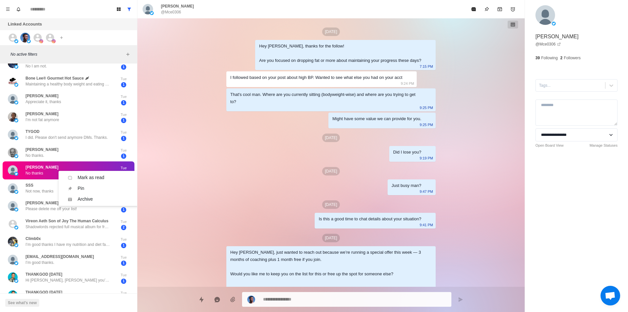
scroll to position [77, 0]
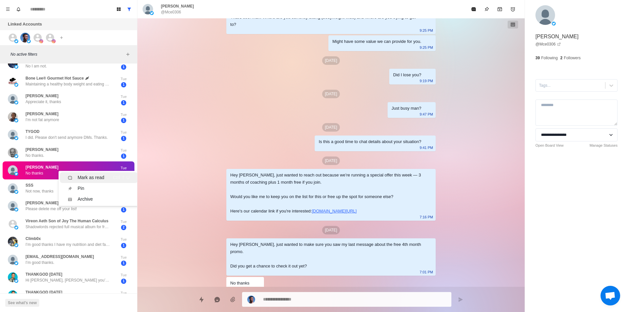
click at [102, 178] on div "Mark as read" at bounding box center [91, 177] width 27 height 7
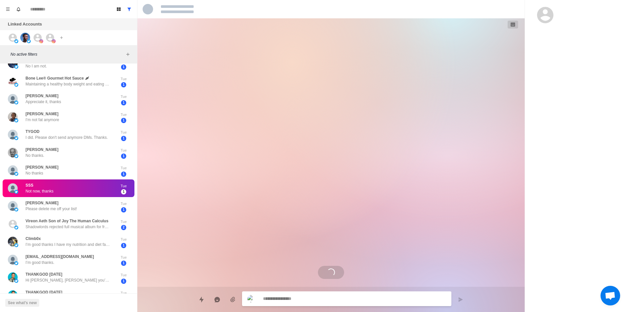
scroll to position [0, 0]
click at [99, 187] on div "Mark as read" at bounding box center [91, 190] width 27 height 7
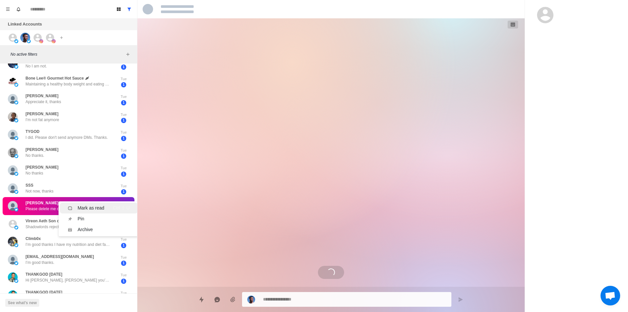
scroll to position [266, 0]
click at [98, 207] on div "Mark as read" at bounding box center [91, 208] width 27 height 7
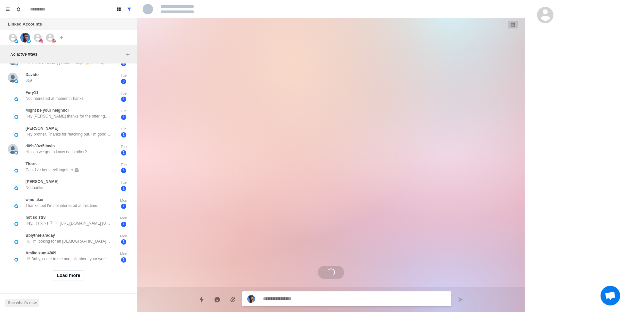
scroll to position [323, 0]
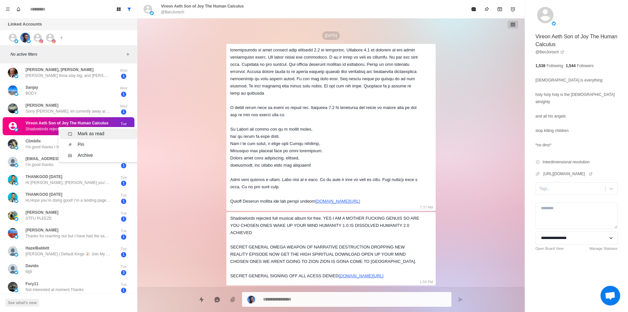
click at [85, 133] on div "Mark as read" at bounding box center [91, 133] width 27 height 7
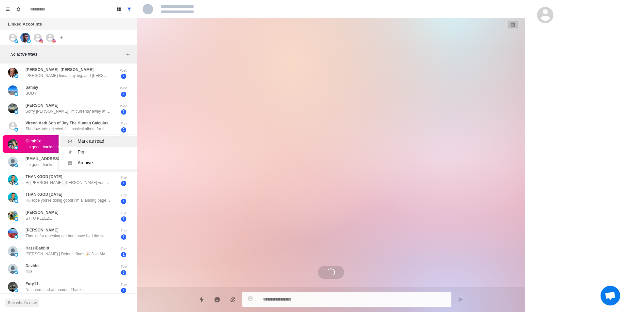
click at [90, 139] on div "Mark as read" at bounding box center [91, 141] width 27 height 7
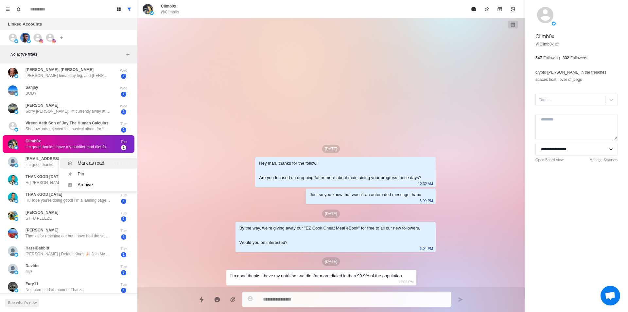
click at [85, 159] on li "Mark as read Ctrl ⇧ U" at bounding box center [99, 163] width 78 height 11
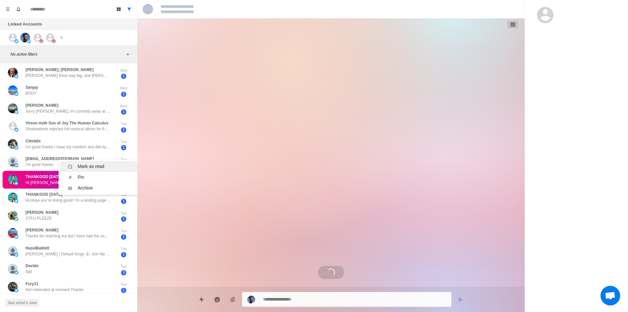
click at [90, 164] on div "Mark as read" at bounding box center [91, 166] width 27 height 7
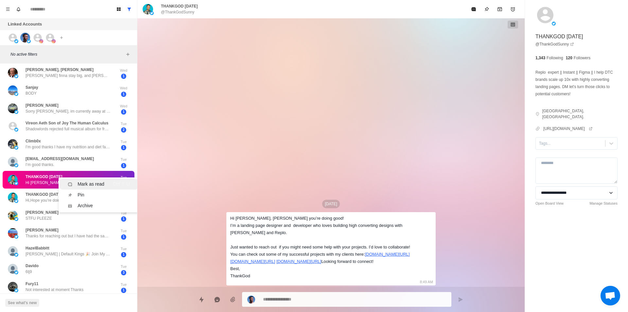
click at [94, 180] on li "Mark as read Ctrl ⇧ U" at bounding box center [99, 184] width 78 height 11
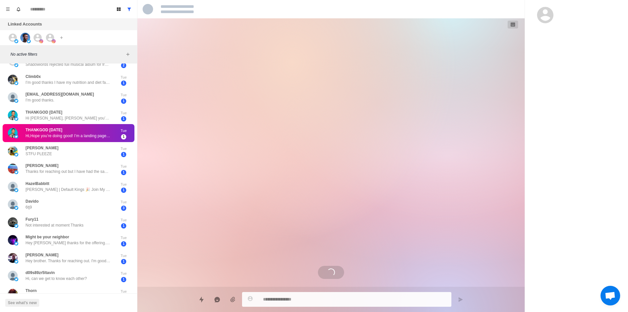
scroll to position [389, 0]
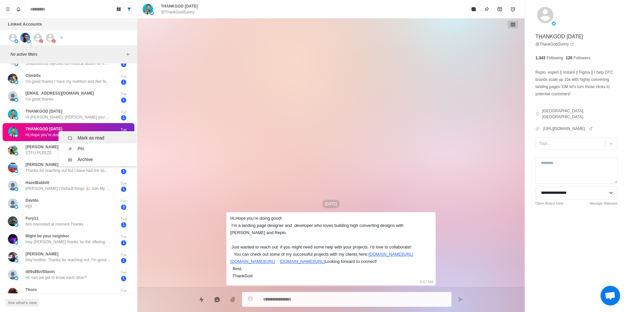
click at [87, 137] on div "Mark as read" at bounding box center [91, 138] width 27 height 7
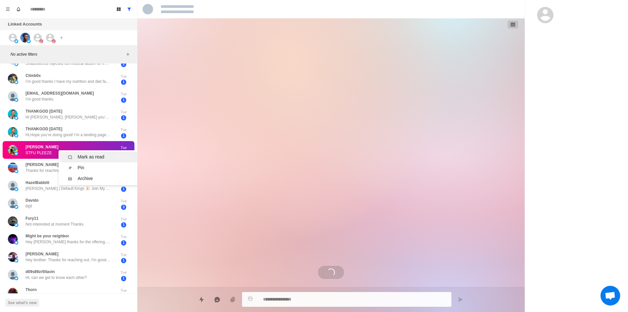
click at [85, 153] on li "Mark as read Ctrl ⇧ U" at bounding box center [99, 157] width 78 height 11
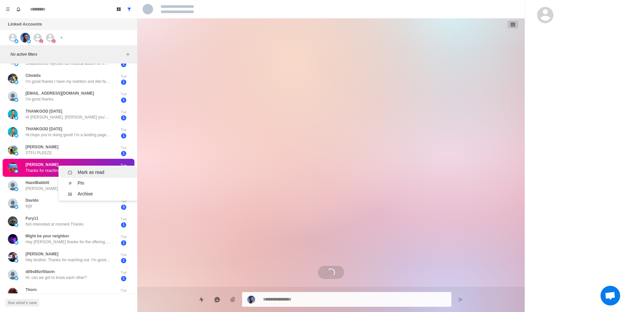
click at [94, 172] on div "Mark as read" at bounding box center [91, 172] width 27 height 7
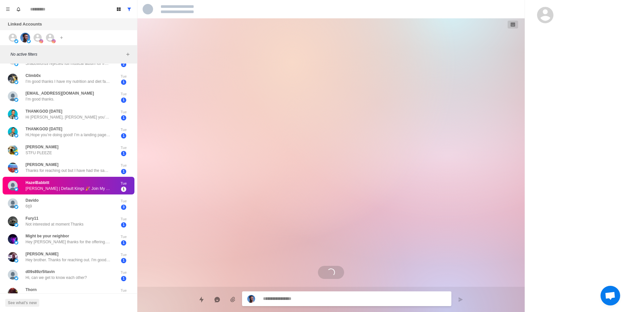
scroll to position [0, 0]
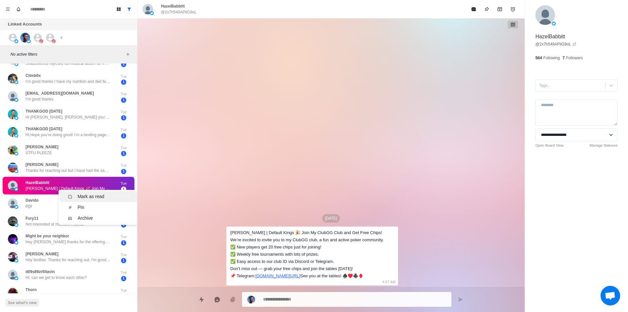
click at [95, 199] on div "Mark as read" at bounding box center [91, 196] width 27 height 7
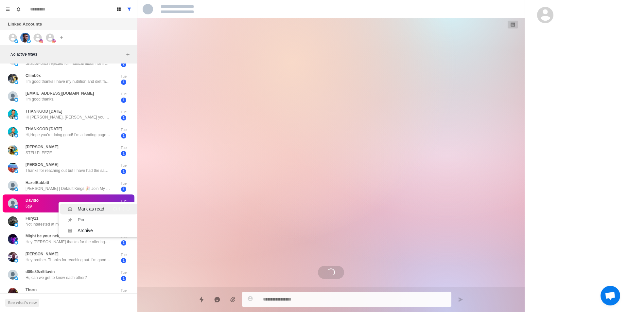
scroll to position [1482, 0]
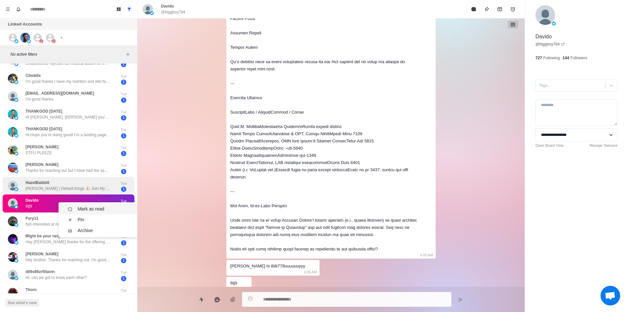
drag, startPoint x: 100, startPoint y: 208, endPoint x: 98, endPoint y: 194, distance: 14.3
click at [100, 208] on div "Mark as read" at bounding box center [91, 209] width 27 height 7
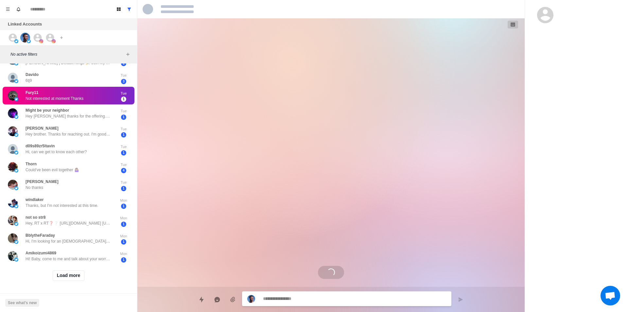
scroll to position [412, 0]
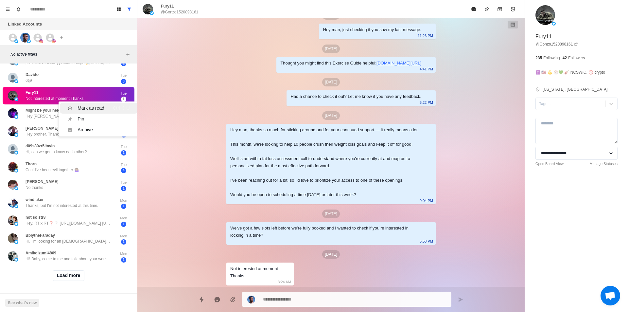
click at [77, 105] on div "Mark as read" at bounding box center [86, 108] width 37 height 7
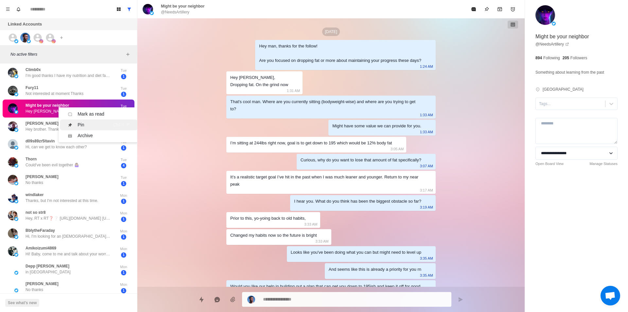
scroll to position [716, 0]
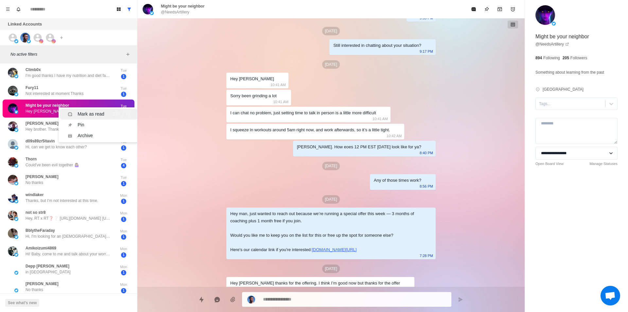
click at [96, 116] on div "Mark as read" at bounding box center [91, 114] width 27 height 7
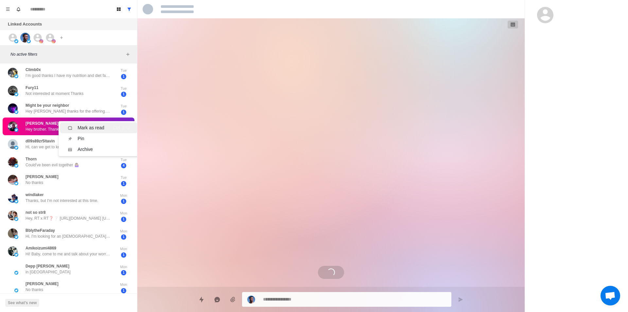
click at [94, 128] on div "Mark as read" at bounding box center [91, 127] width 27 height 7
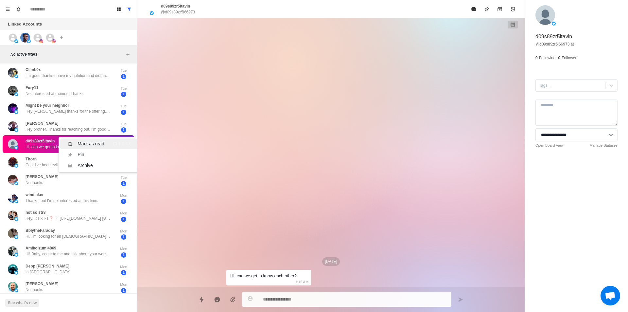
click at [96, 143] on div "Mark as read" at bounding box center [91, 143] width 27 height 7
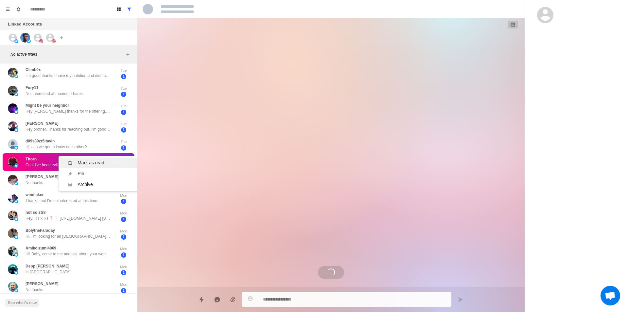
drag, startPoint x: 106, startPoint y: 164, endPoint x: 100, endPoint y: 166, distance: 6.4
click at [107, 164] on div "Mark as read Ctrl ⇧ U" at bounding box center [99, 162] width 62 height 7
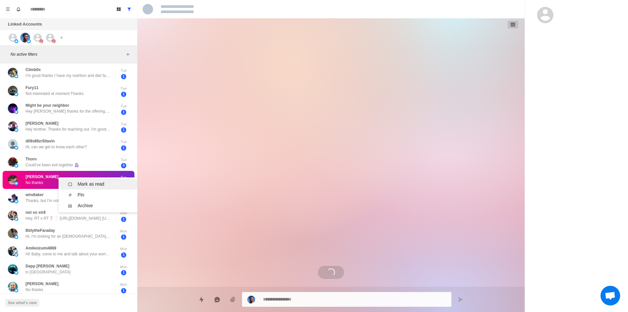
click at [111, 186] on div "Mark as read Ctrl ⇧ U" at bounding box center [99, 184] width 62 height 7
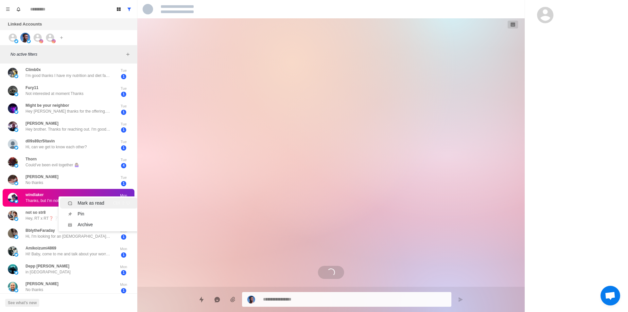
click at [96, 203] on div "Mark as read" at bounding box center [91, 203] width 27 height 7
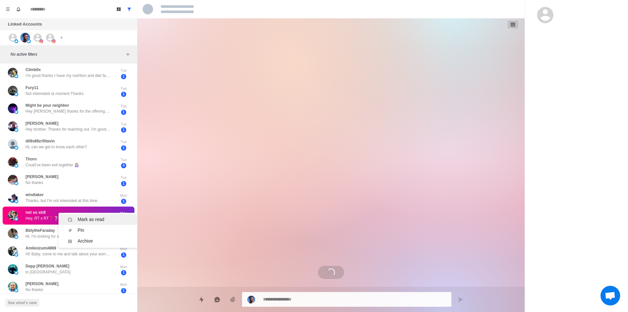
click at [97, 217] on div "Mark as read" at bounding box center [91, 219] width 27 height 7
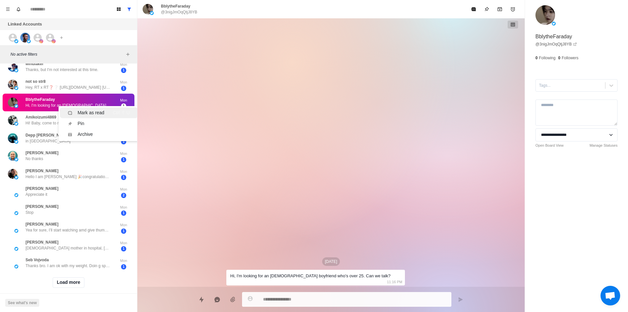
click at [91, 113] on div "Mark as read" at bounding box center [91, 112] width 27 height 7
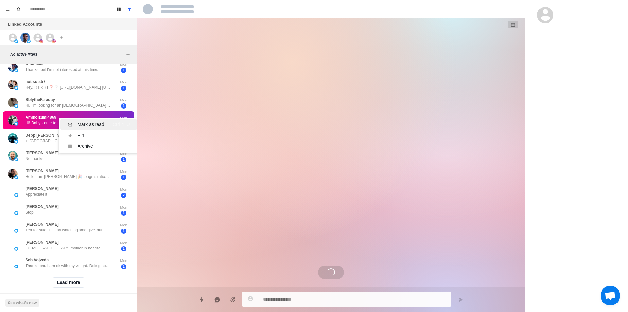
click at [99, 125] on div "Mark as read" at bounding box center [91, 124] width 27 height 7
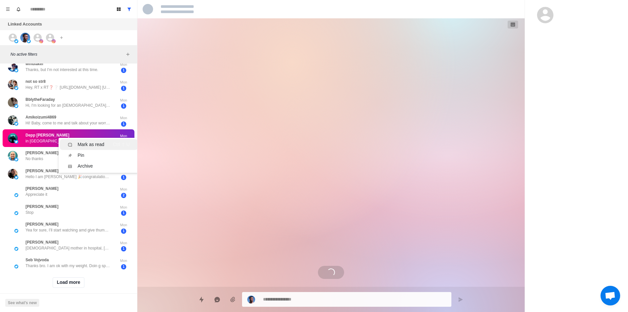
click at [90, 143] on div "Mark as read" at bounding box center [91, 144] width 27 height 7
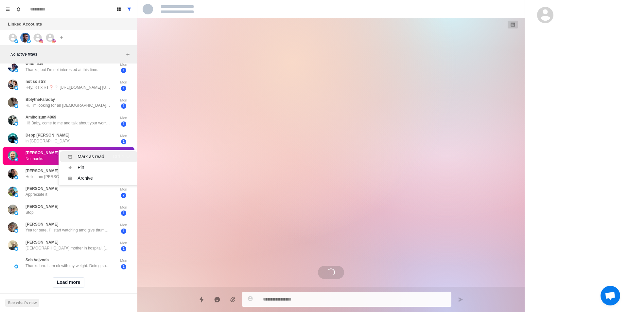
click at [95, 159] on div "Mark as read" at bounding box center [91, 156] width 27 height 7
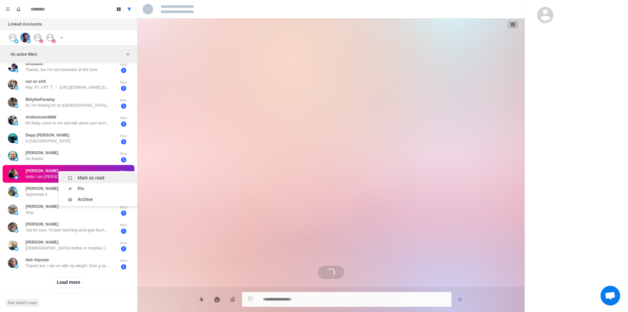
click at [89, 174] on li "Mark as read Ctrl ⇧ U" at bounding box center [99, 178] width 78 height 11
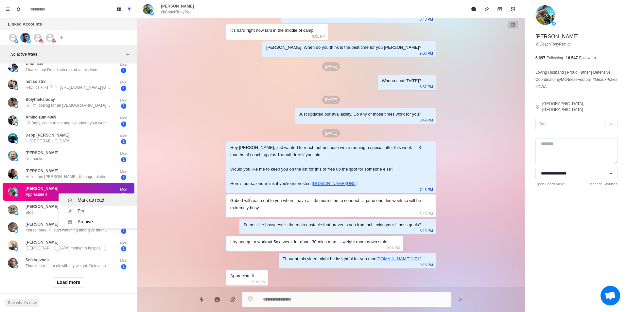
click at [80, 197] on div "Mark as read" at bounding box center [91, 200] width 27 height 7
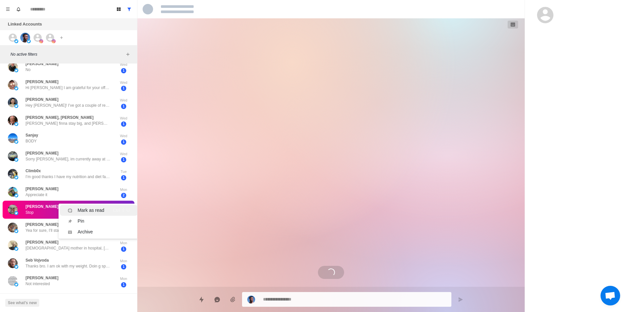
click at [91, 209] on div "Mark as read" at bounding box center [91, 210] width 27 height 7
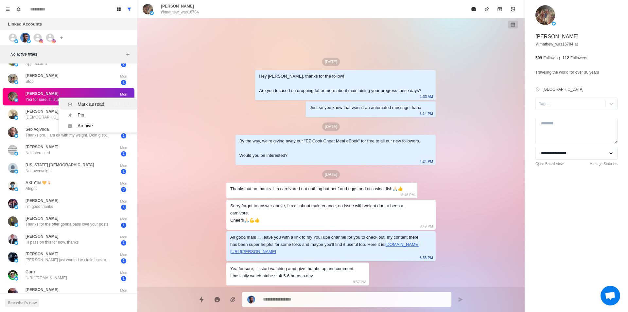
click at [81, 103] on div "Mark as read" at bounding box center [91, 104] width 27 height 7
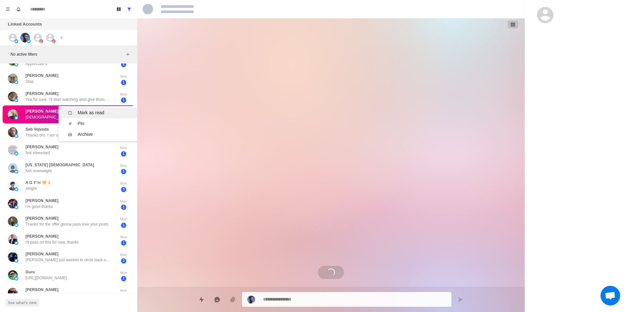
click at [92, 114] on div "Mark as read" at bounding box center [91, 112] width 27 height 7
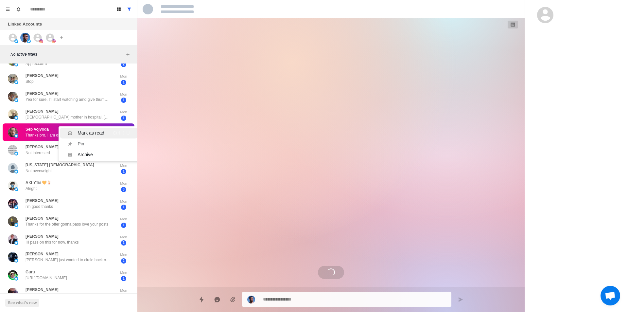
click at [89, 131] on div "Mark as read" at bounding box center [91, 133] width 27 height 7
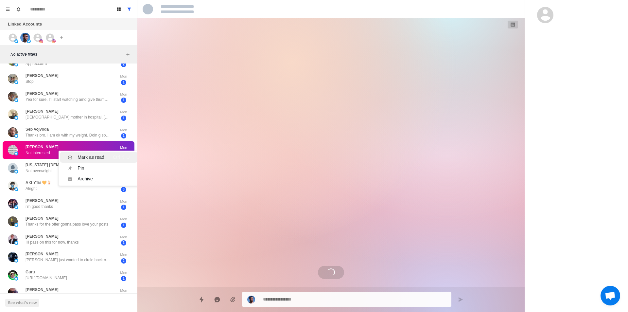
click at [83, 154] on div "Mark as read" at bounding box center [91, 157] width 27 height 7
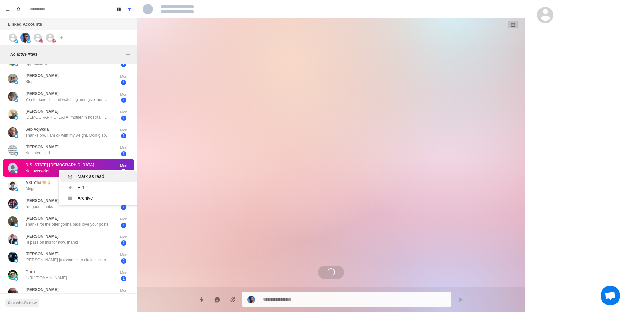
click at [89, 175] on div "Mark as read" at bounding box center [91, 176] width 27 height 7
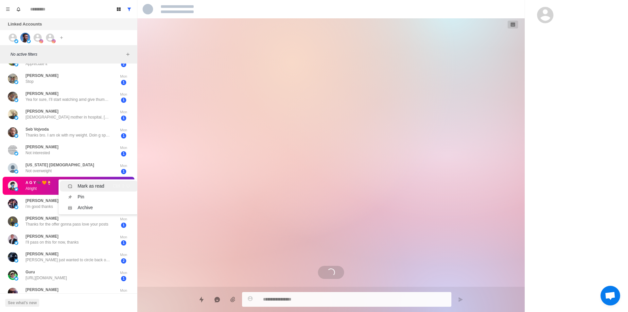
click at [105, 182] on li "Mark as read Ctrl ⇧ U" at bounding box center [99, 186] width 78 height 11
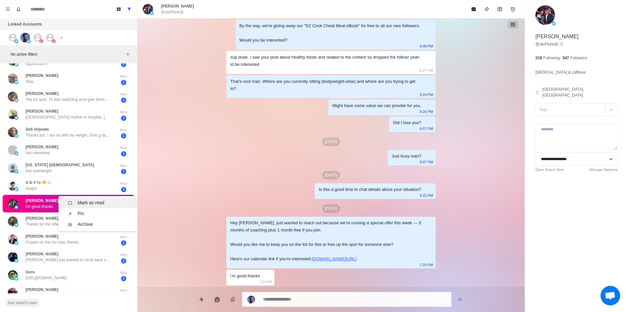
click at [104, 202] on div "Mark as read Ctrl ⇧ U" at bounding box center [99, 202] width 62 height 7
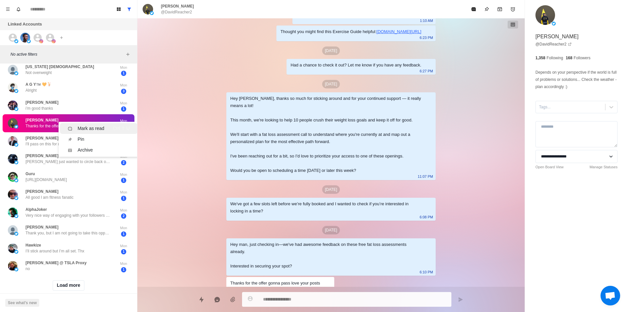
click at [91, 128] on div "Mark as read" at bounding box center [91, 128] width 27 height 7
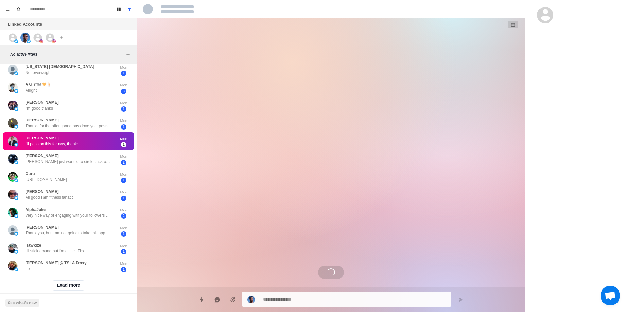
drag, startPoint x: 76, startPoint y: 143, endPoint x: 90, endPoint y: 150, distance: 16.0
click at [91, 151] on div "Mark as read" at bounding box center [91, 149] width 27 height 7
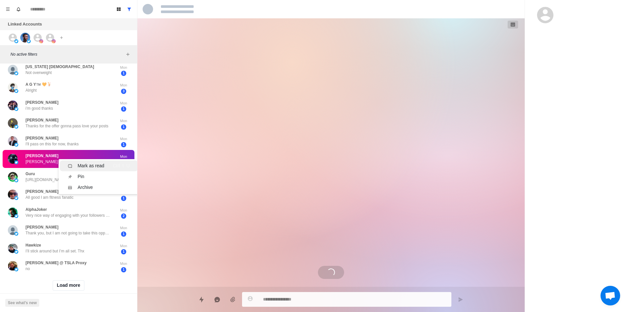
click at [95, 163] on div "Mark as read" at bounding box center [91, 165] width 27 height 7
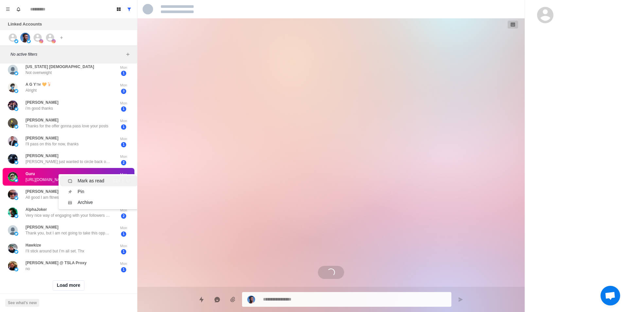
click at [90, 179] on div "Mark as read" at bounding box center [91, 180] width 27 height 7
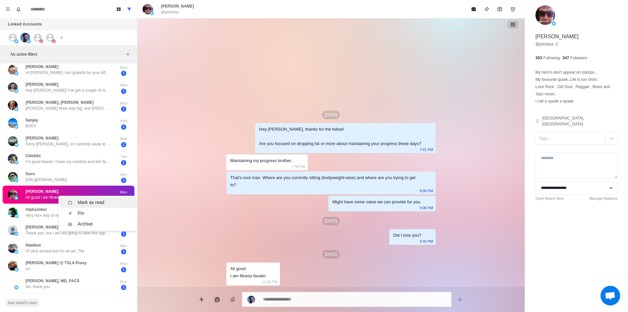
click at [102, 200] on div "Mark as read" at bounding box center [91, 202] width 27 height 7
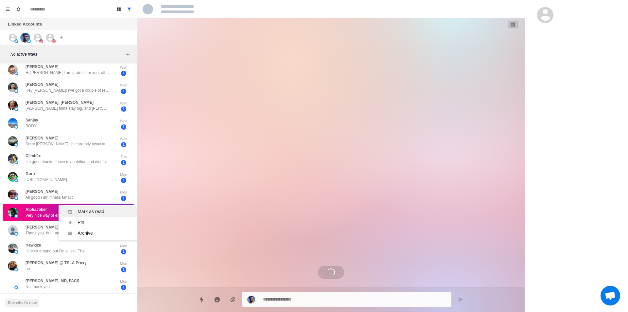
click at [93, 214] on div "Mark as read" at bounding box center [91, 211] width 27 height 7
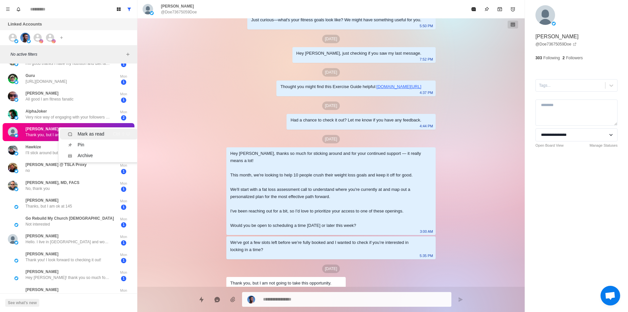
click at [92, 131] on div "Mark as read" at bounding box center [91, 134] width 27 height 7
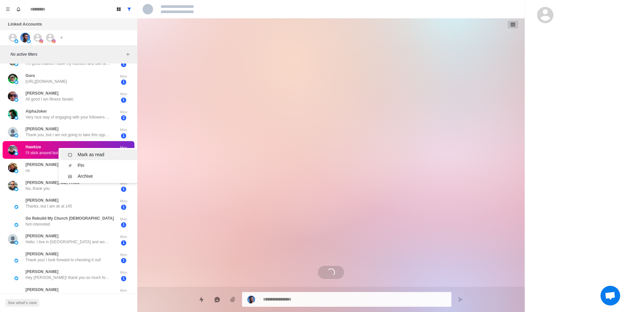
click at [89, 155] on div "Mark as read" at bounding box center [91, 154] width 27 height 7
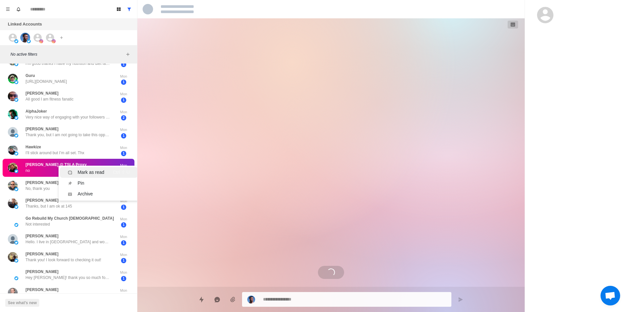
click at [85, 169] on div "Mark as read" at bounding box center [91, 172] width 27 height 7
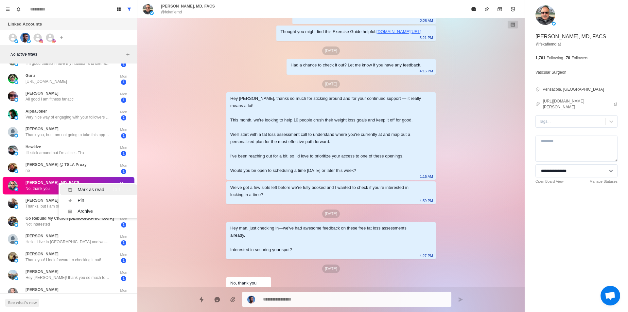
click at [94, 188] on div "Mark as read" at bounding box center [91, 189] width 27 height 7
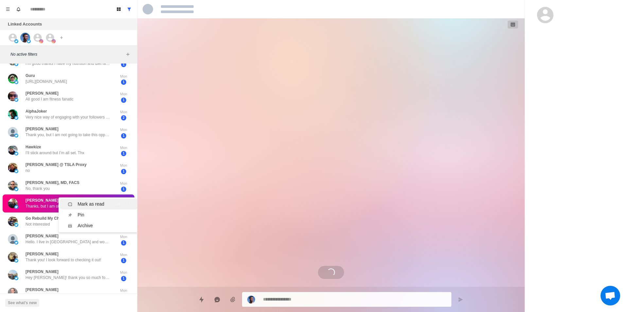
click at [97, 200] on li "Mark as read Ctrl ⇧ U" at bounding box center [99, 204] width 78 height 11
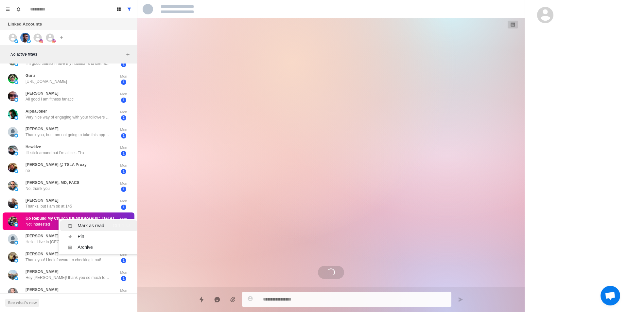
click at [90, 223] on div "Mark as read" at bounding box center [91, 225] width 27 height 7
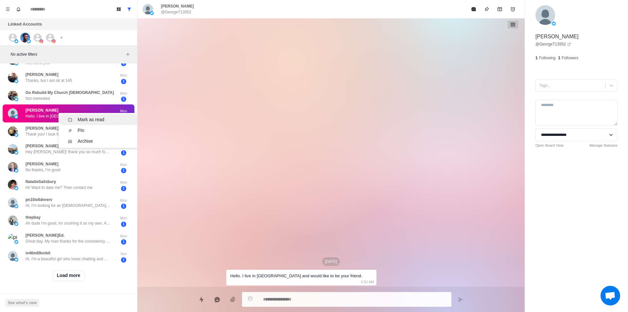
click at [100, 116] on div "Mark as read" at bounding box center [91, 119] width 27 height 7
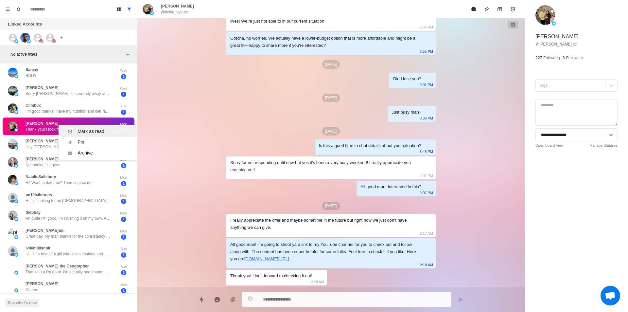
click at [107, 130] on div "Mark as read Ctrl ⇧ U" at bounding box center [99, 131] width 62 height 7
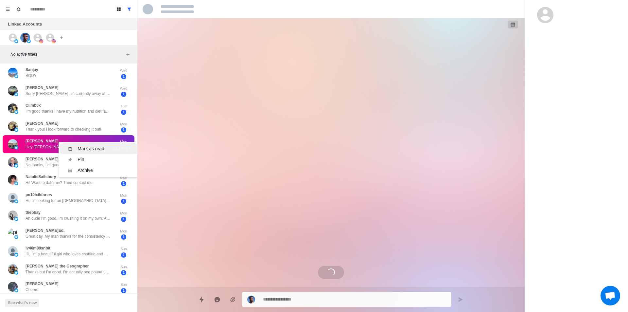
click at [97, 147] on div "Mark as read" at bounding box center [91, 148] width 27 height 7
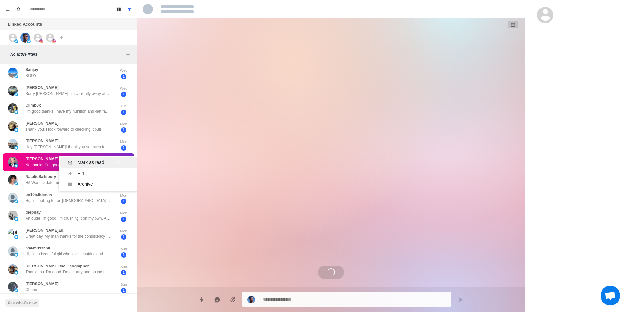
click at [100, 162] on div "Mark as read" at bounding box center [91, 162] width 27 height 7
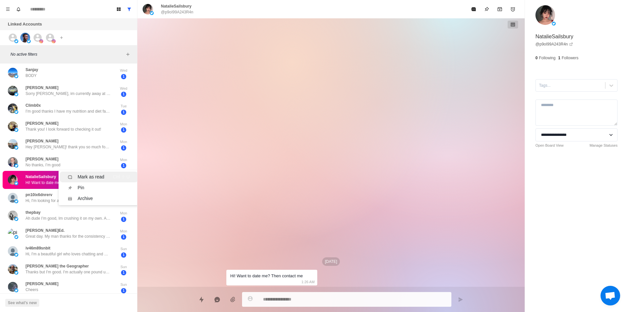
click at [106, 174] on div "Mark as read Ctrl ⇧ U" at bounding box center [99, 176] width 62 height 7
click at [99, 192] on div "Mark as read" at bounding box center [91, 193] width 27 height 7
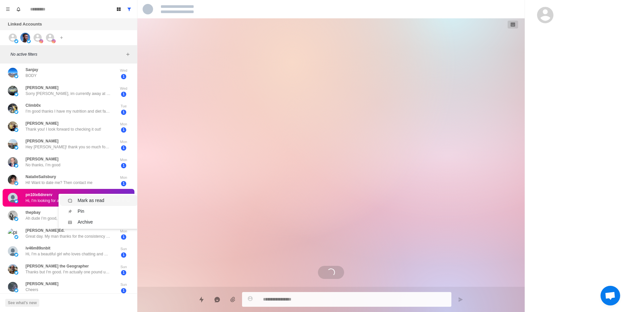
drag, startPoint x: 101, startPoint y: 197, endPoint x: 100, endPoint y: 192, distance: 5.2
click at [102, 197] on div "Mark as read" at bounding box center [91, 200] width 27 height 7
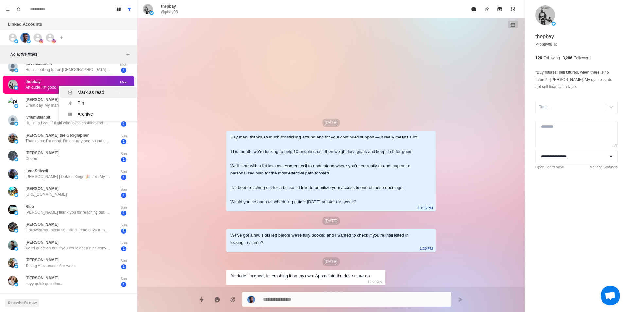
click at [102, 94] on div "Mark as read" at bounding box center [91, 92] width 27 height 7
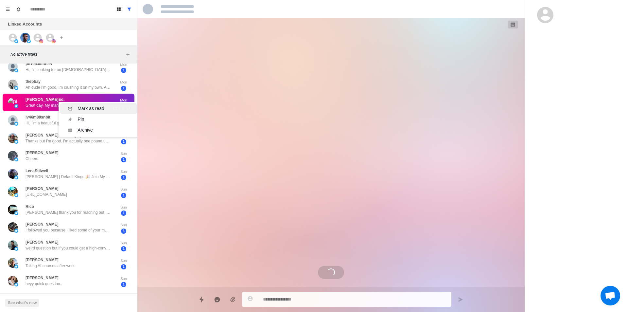
click at [103, 109] on div "Mark as read" at bounding box center [91, 108] width 27 height 7
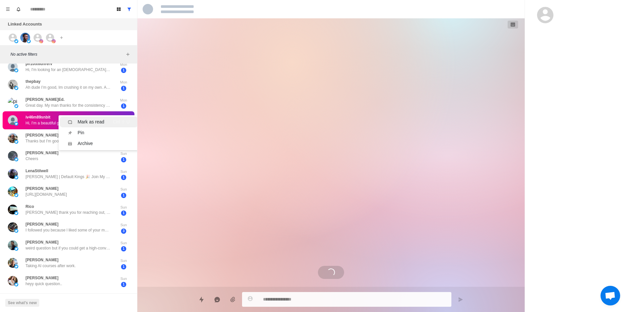
click at [100, 120] on div "Mark as read" at bounding box center [91, 121] width 27 height 7
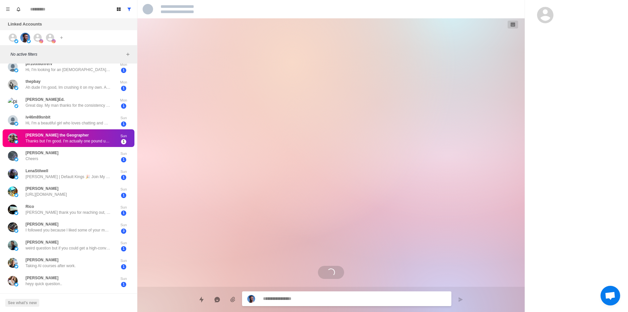
drag, startPoint x: 84, startPoint y: 129, endPoint x: 89, endPoint y: 132, distance: 5.6
click at [97, 136] on div "Mark as read" at bounding box center [91, 136] width 27 height 7
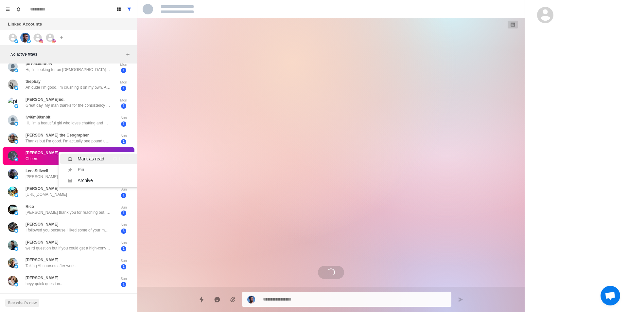
click at [98, 158] on div "Mark as read" at bounding box center [91, 158] width 27 height 7
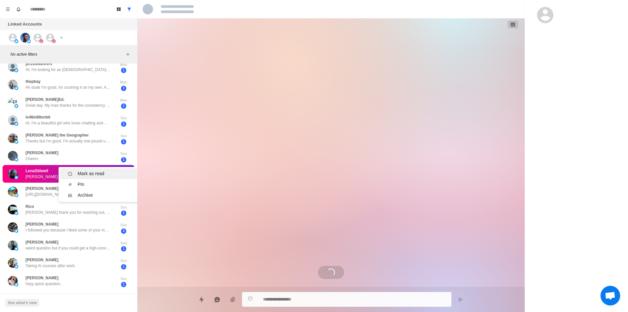
click at [100, 175] on div "Mark as read" at bounding box center [91, 173] width 27 height 7
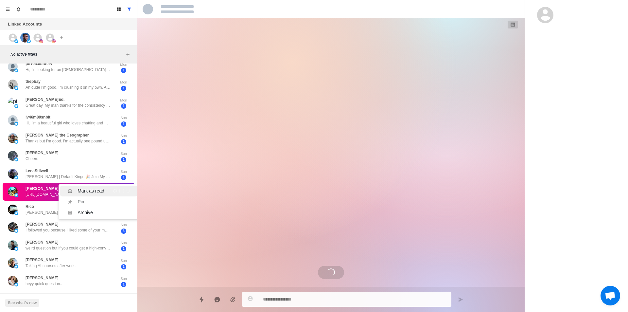
click at [96, 189] on div "Mark as read" at bounding box center [91, 191] width 27 height 7
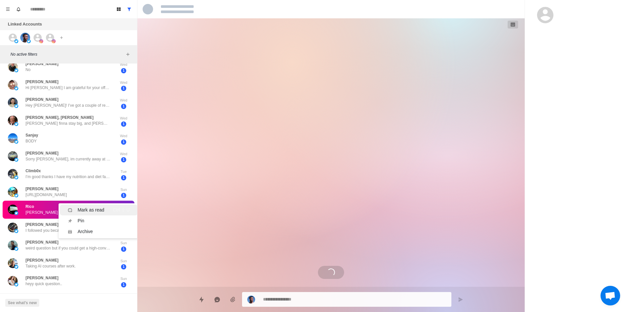
click at [101, 210] on div "Mark as read" at bounding box center [91, 210] width 27 height 7
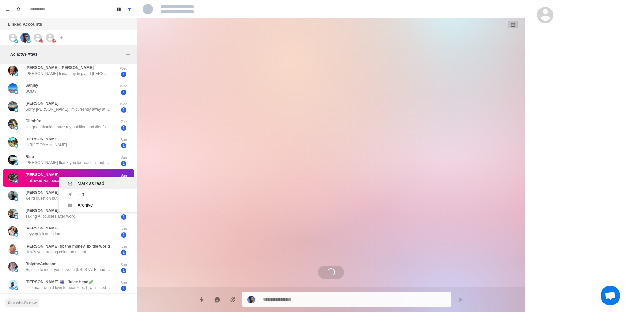
click at [105, 180] on div "Mark as read Ctrl ⇧ U" at bounding box center [99, 183] width 62 height 7
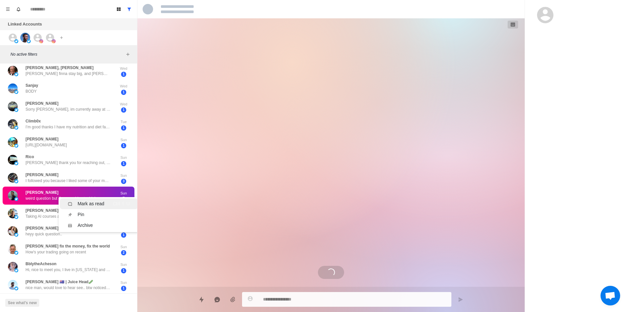
click at [93, 198] on li "Mark as read Ctrl ⇧ U" at bounding box center [99, 203] width 78 height 11
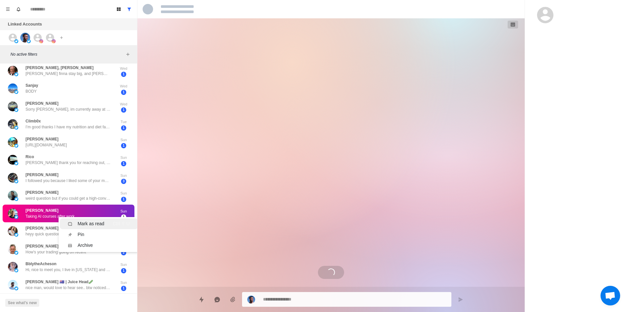
click at [97, 221] on div "Mark as read" at bounding box center [91, 223] width 27 height 7
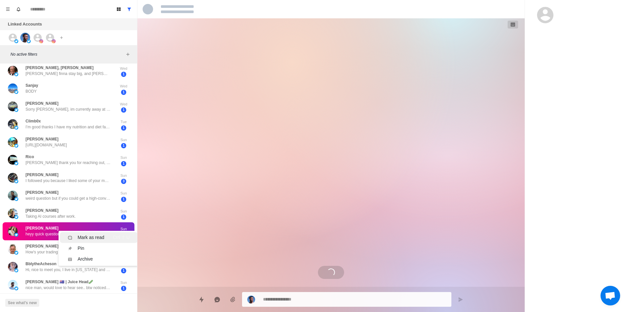
click at [95, 234] on div "Mark as read" at bounding box center [91, 237] width 27 height 7
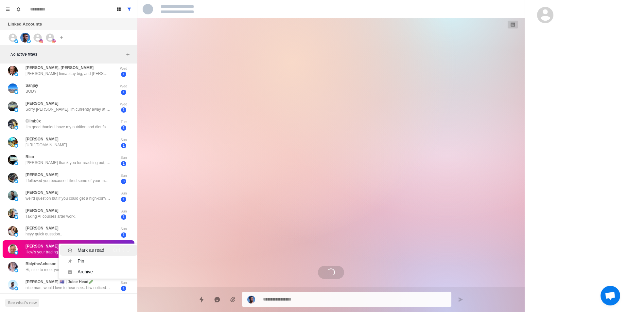
click at [89, 247] on div "Mark as read" at bounding box center [91, 250] width 27 height 7
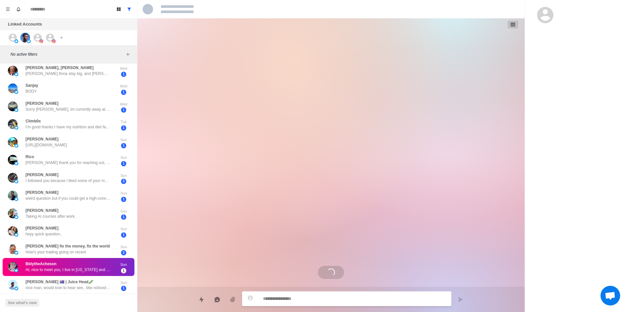
drag, startPoint x: 93, startPoint y: 262, endPoint x: 106, endPoint y: 266, distance: 14.1
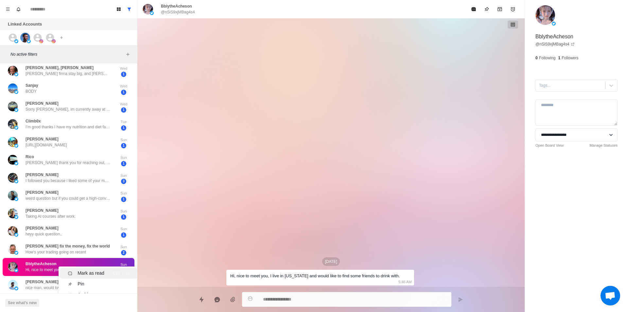
click at [113, 270] on div "Ctrl ⇧ U" at bounding box center [121, 273] width 17 height 7
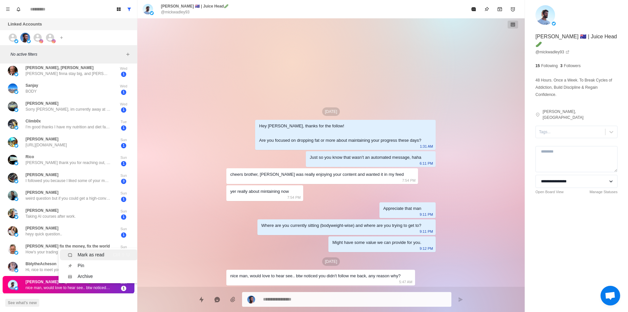
click at [103, 251] on div "Mark as read" at bounding box center [91, 254] width 27 height 7
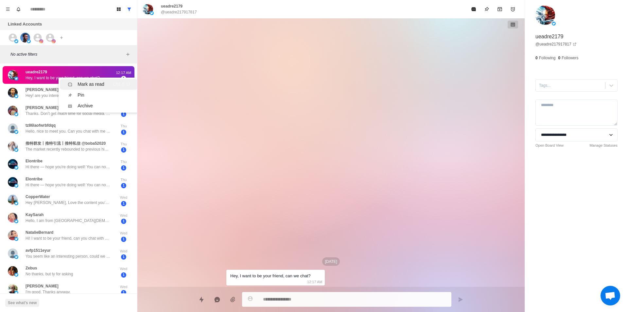
click at [97, 82] on div "Mark as read" at bounding box center [91, 84] width 27 height 7
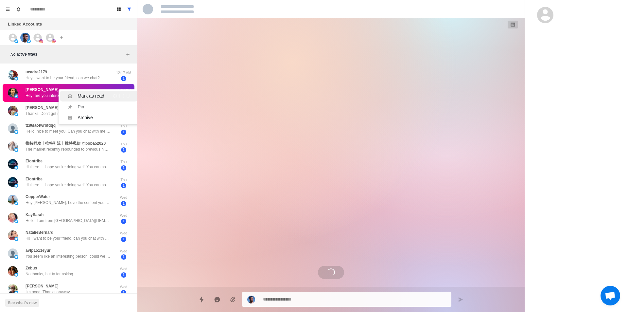
click at [100, 98] on div "Mark as read" at bounding box center [91, 96] width 27 height 7
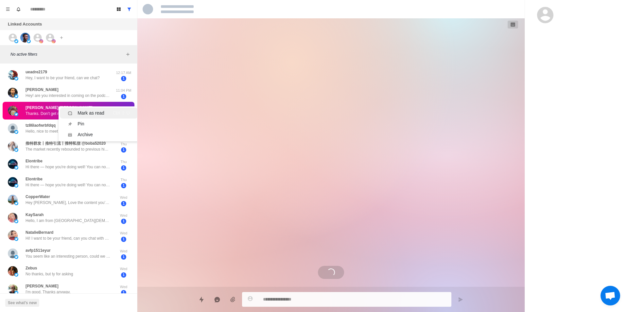
click at [98, 110] on div "Mark as read" at bounding box center [91, 113] width 27 height 7
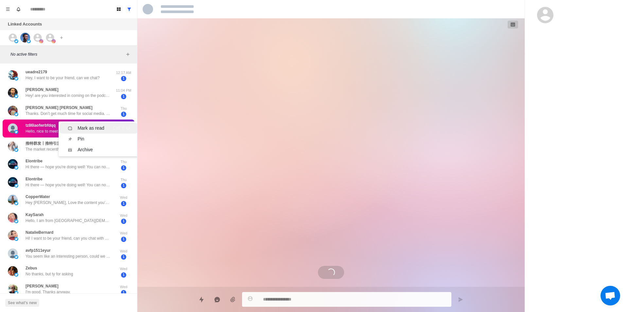
click at [102, 131] on div "Mark as read" at bounding box center [91, 128] width 27 height 7
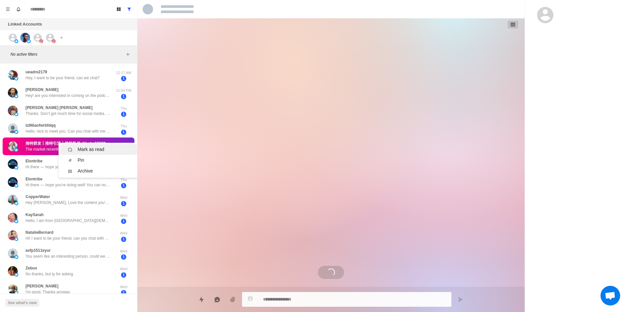
click at [104, 150] on div "Mark as read Ctrl ⇧ U" at bounding box center [99, 149] width 62 height 7
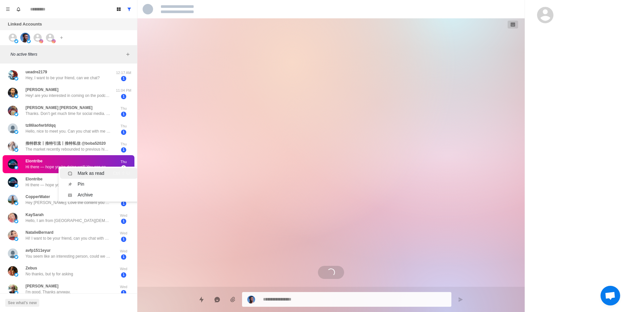
click at [105, 174] on div "Mark as read Ctrl ⇧ U" at bounding box center [99, 173] width 62 height 7
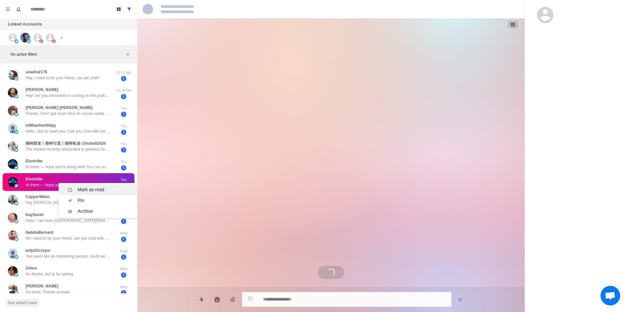
click at [108, 191] on div "Mark as read Ctrl ⇧ U" at bounding box center [99, 189] width 62 height 7
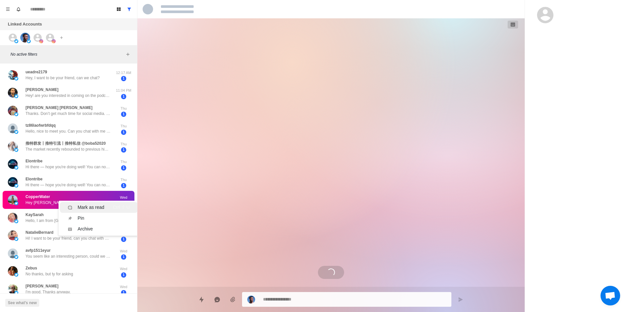
click at [107, 206] on div "Mark as read Ctrl ⇧ U" at bounding box center [99, 207] width 62 height 7
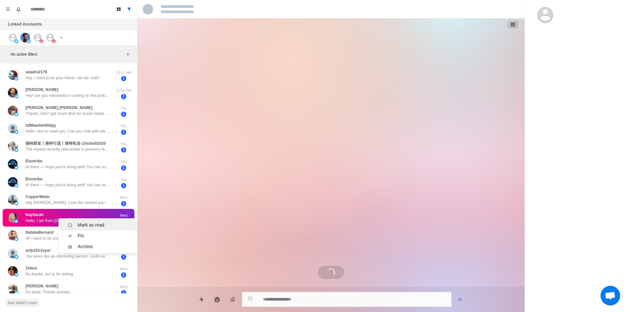
click at [105, 225] on div "Mark as read Ctrl ⇧ U" at bounding box center [99, 225] width 62 height 7
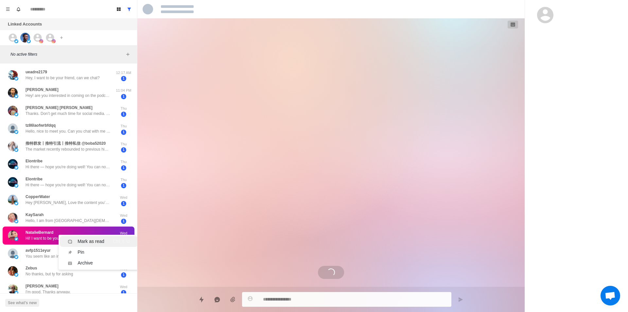
click at [108, 239] on div "Mark as read Ctrl ⇧ U" at bounding box center [99, 241] width 62 height 7
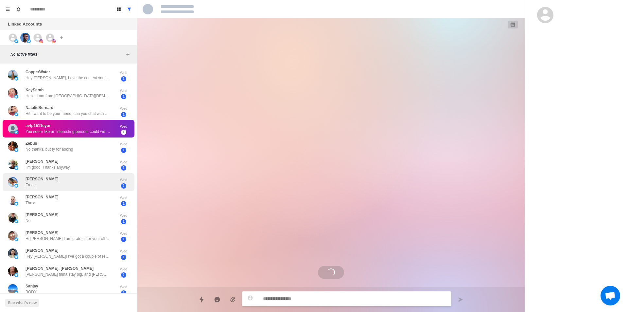
scroll to position [131, 0]
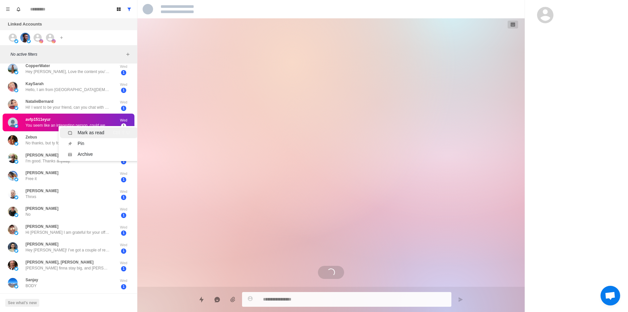
click at [110, 133] on div "Mark as read Ctrl ⇧ U" at bounding box center [99, 132] width 62 height 7
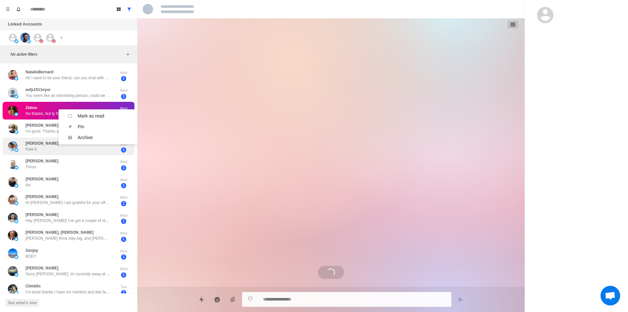
click at [108, 147] on div "[PERSON_NAME] Free it" at bounding box center [62, 146] width 108 height 13
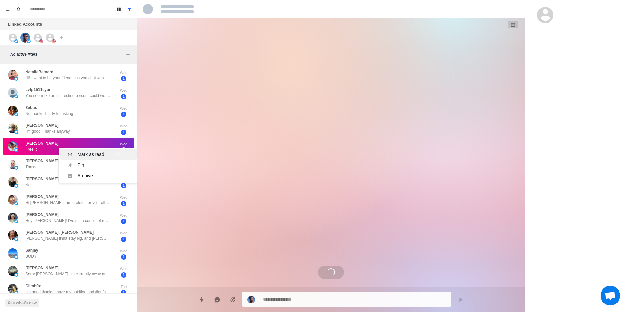
click at [111, 150] on li "Mark as read Ctrl ⇧ U" at bounding box center [99, 154] width 78 height 11
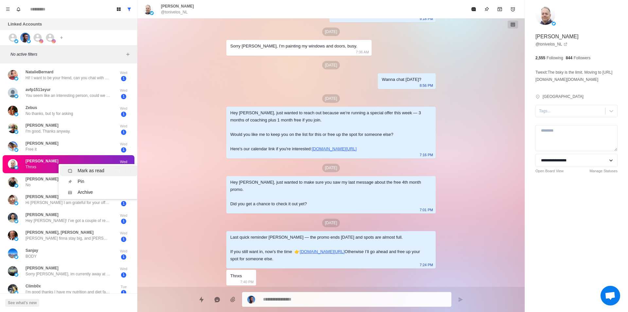
click at [112, 172] on div "Mark as read Ctrl ⇧ U" at bounding box center [99, 170] width 62 height 7
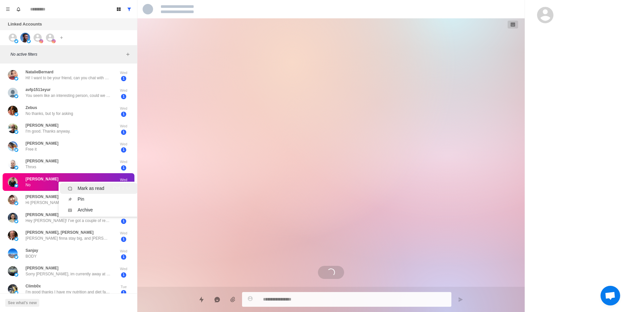
click at [109, 187] on div "Mark as read Ctrl ⇧ U" at bounding box center [99, 188] width 62 height 7
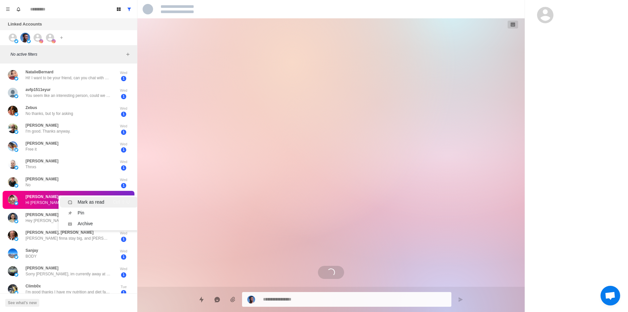
click at [109, 201] on div "Mark as read Ctrl ⇧ U" at bounding box center [99, 202] width 62 height 7
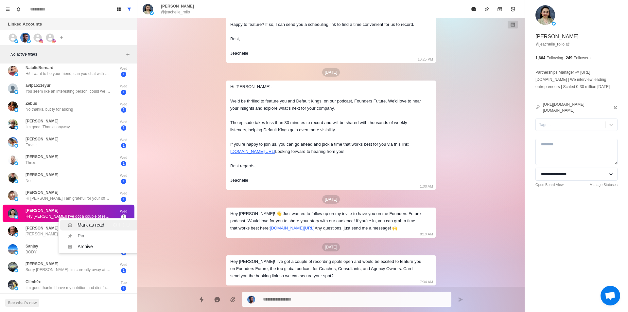
click at [109, 222] on div "Mark as read Ctrl ⇧ U" at bounding box center [99, 225] width 62 height 7
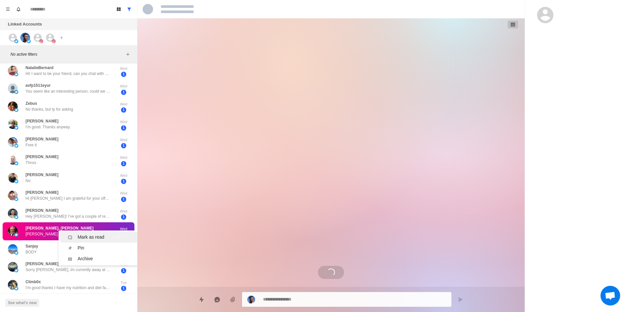
drag, startPoint x: 106, startPoint y: 232, endPoint x: 103, endPoint y: 235, distance: 4.6
click at [107, 234] on div "Mark as read Ctrl ⇧ U" at bounding box center [99, 237] width 62 height 7
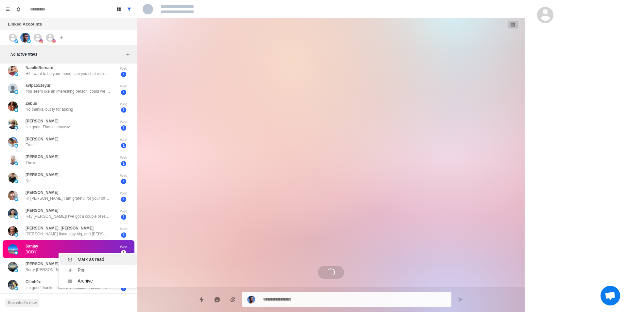
drag, startPoint x: 101, startPoint y: 253, endPoint x: 97, endPoint y: 257, distance: 6.0
click at [101, 256] on div "Mark as read" at bounding box center [91, 259] width 27 height 7
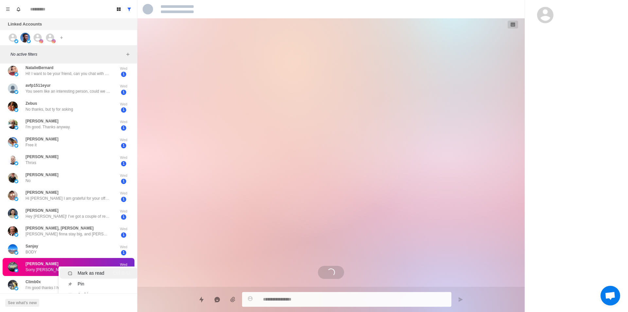
click at [101, 270] on div "Mark as read" at bounding box center [91, 273] width 27 height 7
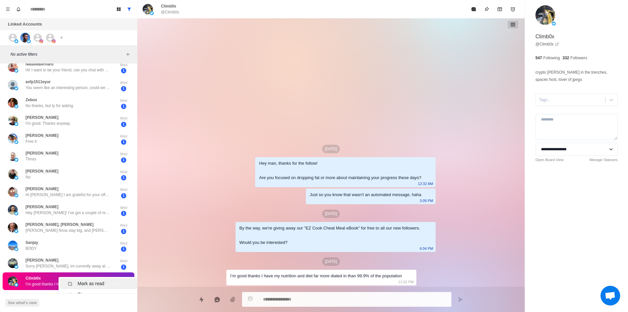
click at [106, 280] on div "Mark as read Ctrl ⇧ U" at bounding box center [99, 283] width 62 height 7
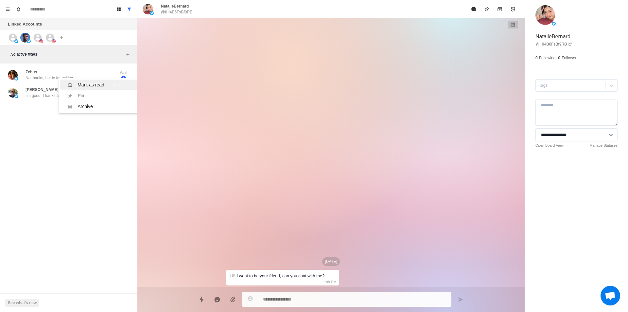
click at [82, 84] on div "Mark as read" at bounding box center [91, 85] width 27 height 7
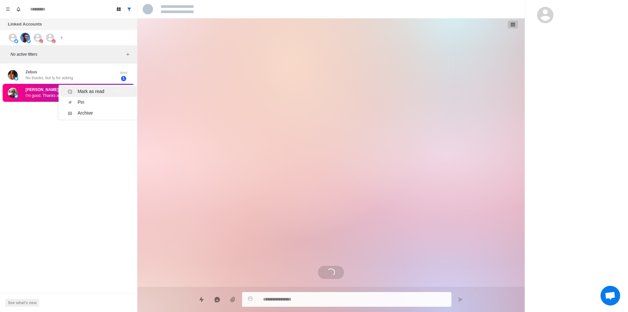
scroll to position [293, 0]
click at [85, 90] on div "Mark as read" at bounding box center [91, 91] width 27 height 7
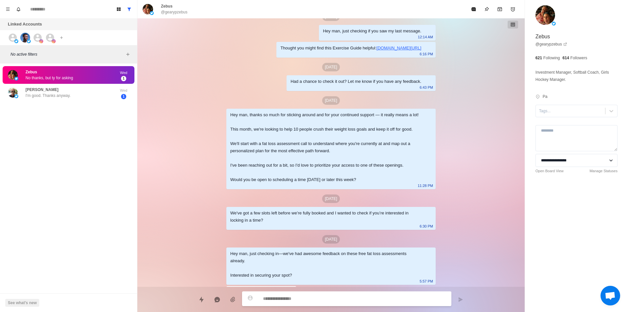
type textarea "*"
